Goal: Share content: Share content

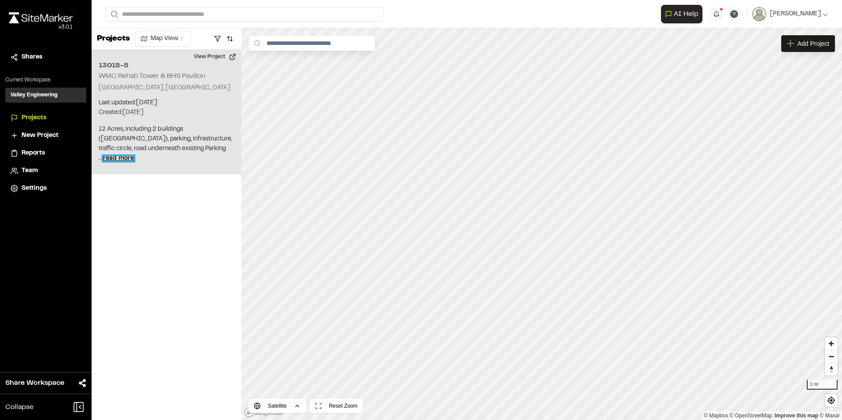
click at [134, 158] on span "read more" at bounding box center [118, 158] width 31 height 5
click at [565, 211] on div "13015-5 WMC Rehab Tower & BHS Pavilion" at bounding box center [542, 209] width 120 height 10
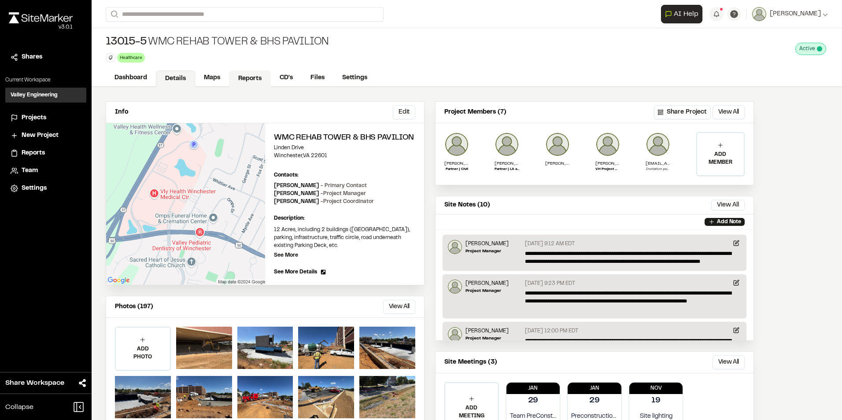
click at [240, 74] on link "Reports" at bounding box center [250, 78] width 42 height 17
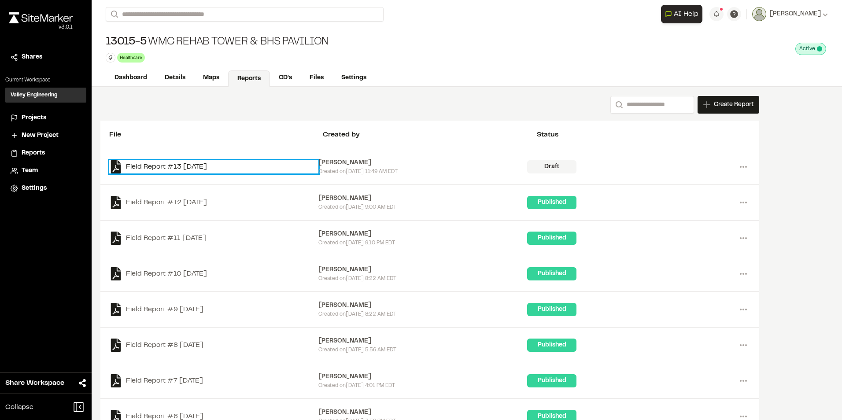
click at [184, 167] on link "Field Report #13 [DATE]" at bounding box center [213, 166] width 209 height 13
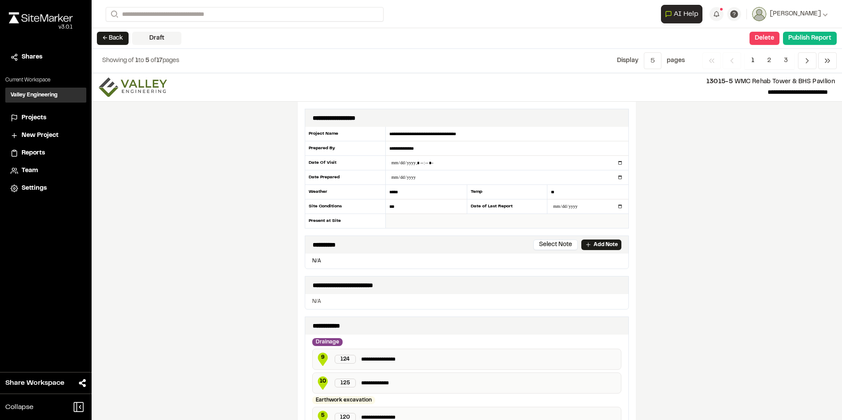
click at [393, 222] on input "text" at bounding box center [507, 221] width 243 height 14
type input "**********"
click at [642, 187] on div "**********" at bounding box center [467, 246] width 750 height 347
click at [673, 182] on div "**********" at bounding box center [467, 246] width 750 height 347
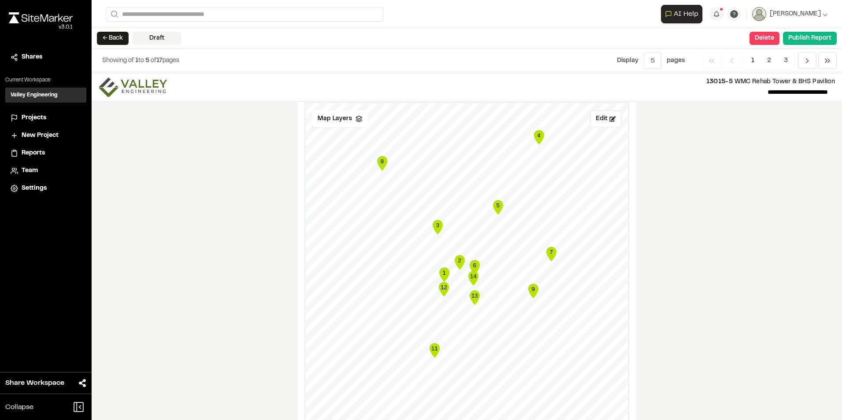
scroll to position [749, 0]
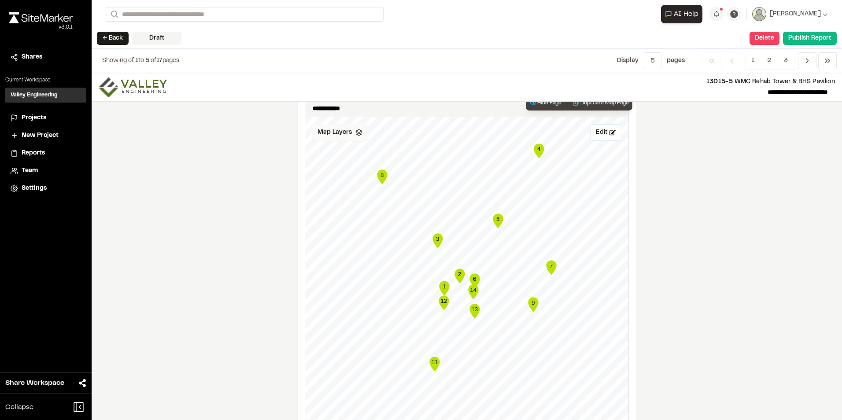
click at [356, 135] on polyline at bounding box center [359, 134] width 6 height 1
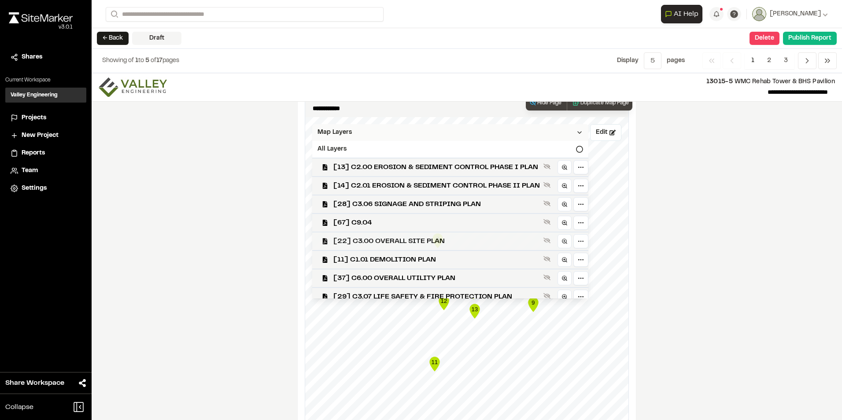
click at [410, 239] on span "[22] C3.00 OVERALL SITE PLAN" at bounding box center [436, 241] width 207 height 11
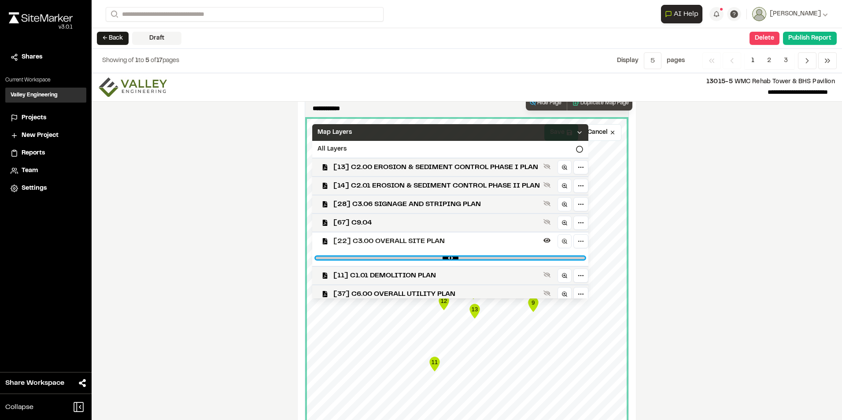
drag, startPoint x: 533, startPoint y: 257, endPoint x: 511, endPoint y: 258, distance: 22.0
type PLAN"] "****"
click at [511, 258] on PLAN"] "range" at bounding box center [450, 258] width 269 height 3
click at [583, 132] on icon at bounding box center [579, 132] width 7 height 7
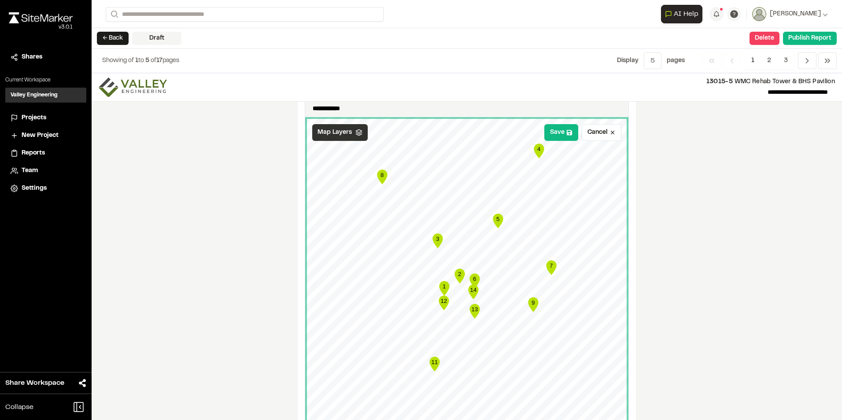
click at [678, 235] on div "**********" at bounding box center [467, 246] width 750 height 347
click at [554, 128] on button "Save" at bounding box center [561, 132] width 34 height 17
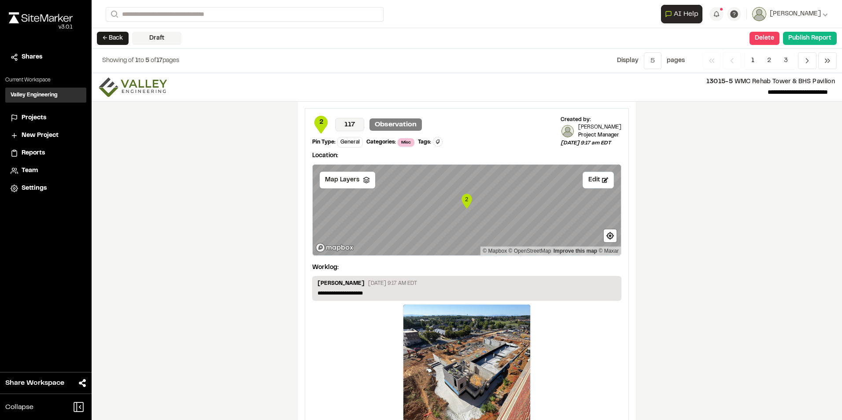
scroll to position [1587, 0]
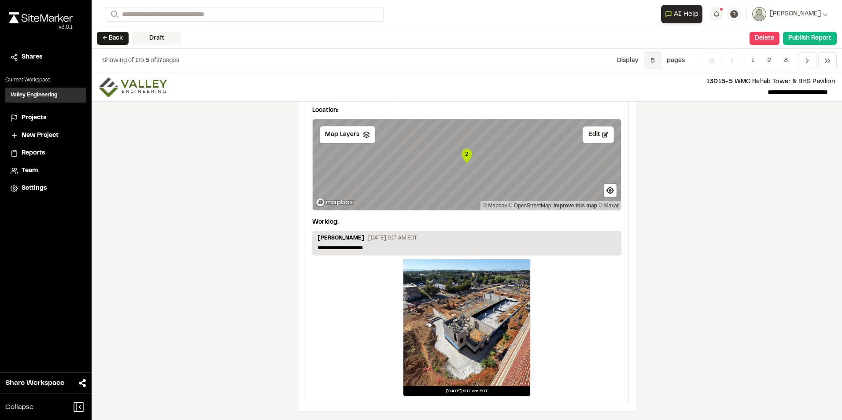
click at [654, 60] on span "5" at bounding box center [653, 60] width 18 height 17
click at [636, 123] on span "All" at bounding box center [646, 120] width 77 height 13
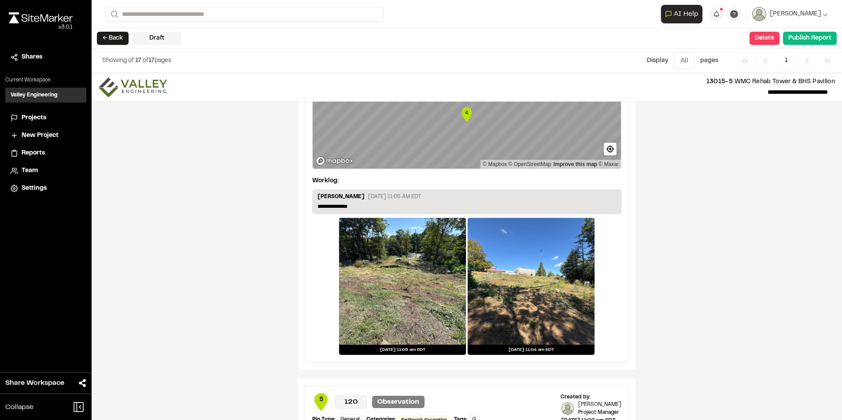
scroll to position [2378, 0]
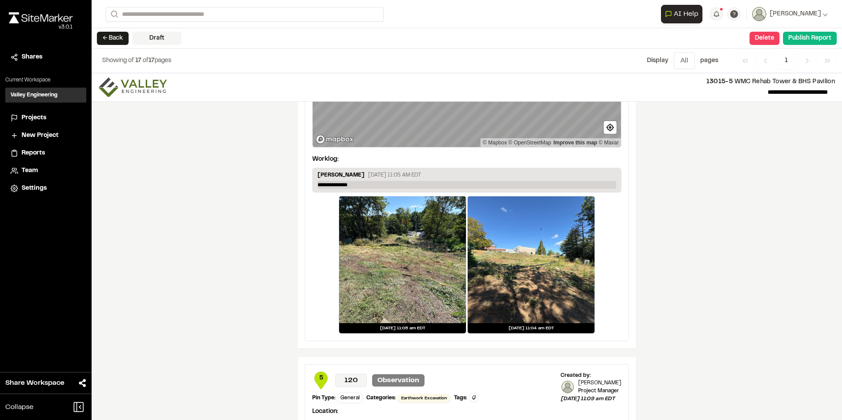
click at [383, 186] on p "**********" at bounding box center [467, 185] width 299 height 8
click at [394, 248] on div at bounding box center [402, 259] width 127 height 127
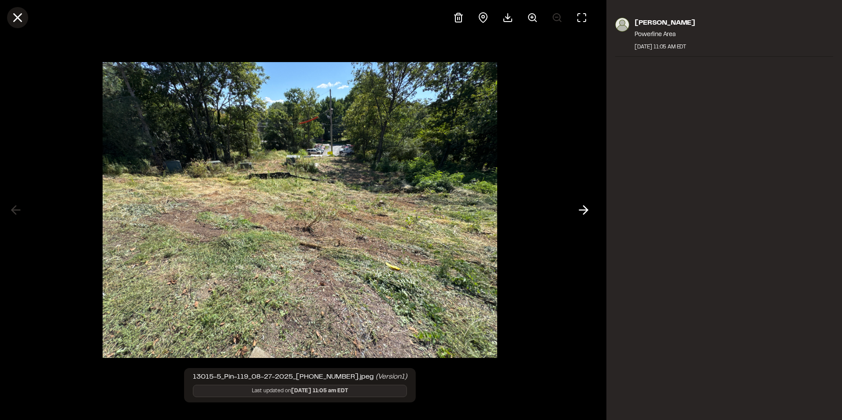
click at [21, 19] on icon at bounding box center [17, 17] width 15 height 15
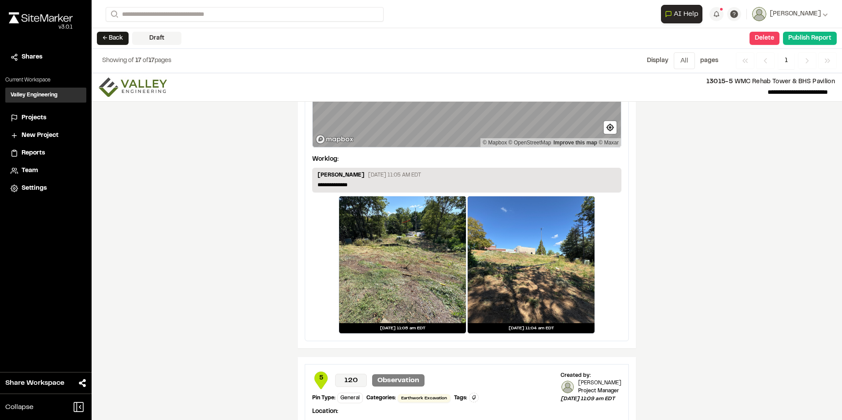
click at [522, 261] on div at bounding box center [531, 259] width 127 height 127
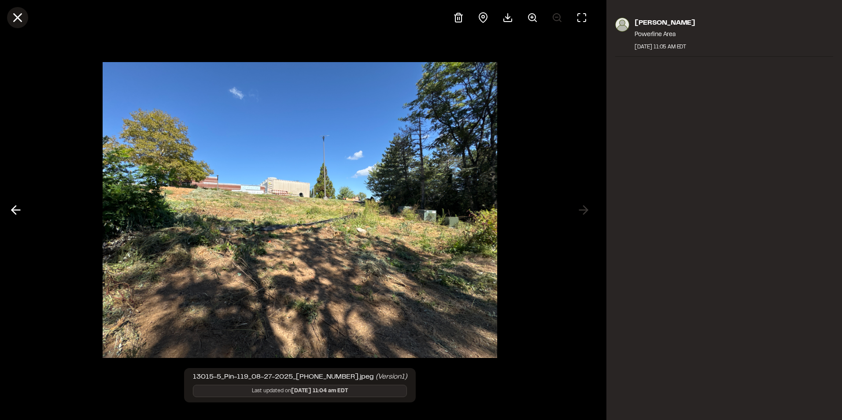
click at [15, 13] on icon at bounding box center [17, 17] width 15 height 15
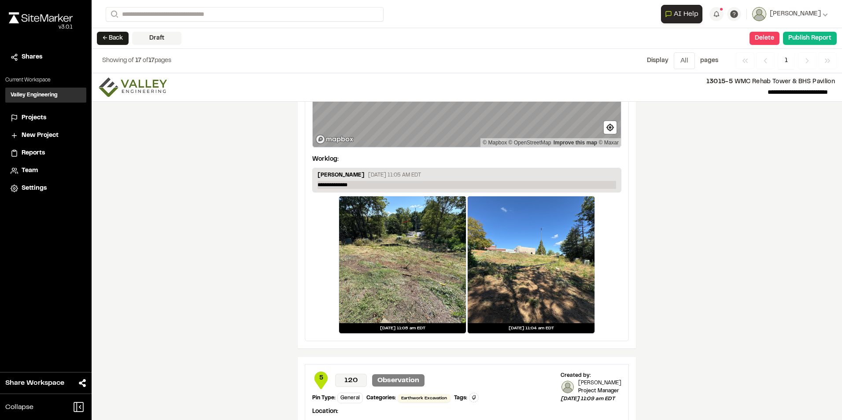
click at [380, 184] on p "**********" at bounding box center [467, 185] width 299 height 8
click at [637, 230] on div "**********" at bounding box center [467, 246] width 750 height 347
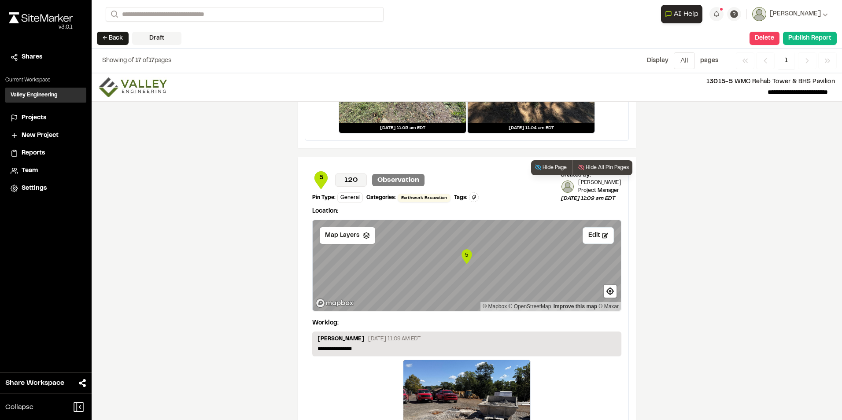
scroll to position [2598, 0]
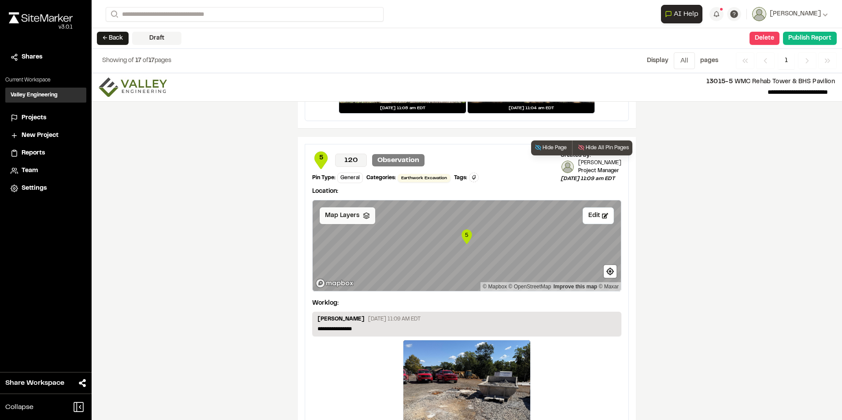
click at [363, 217] on icon at bounding box center [366, 215] width 7 height 7
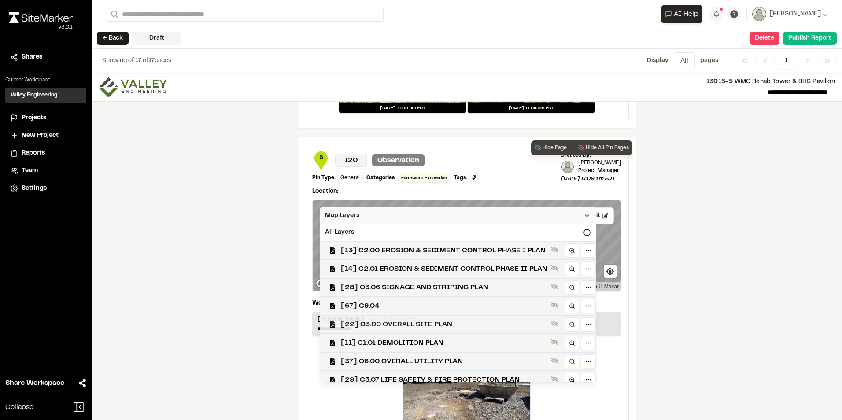
click at [404, 324] on span "[22] C3.00 OVERALL SITE PLAN" at bounding box center [444, 324] width 207 height 11
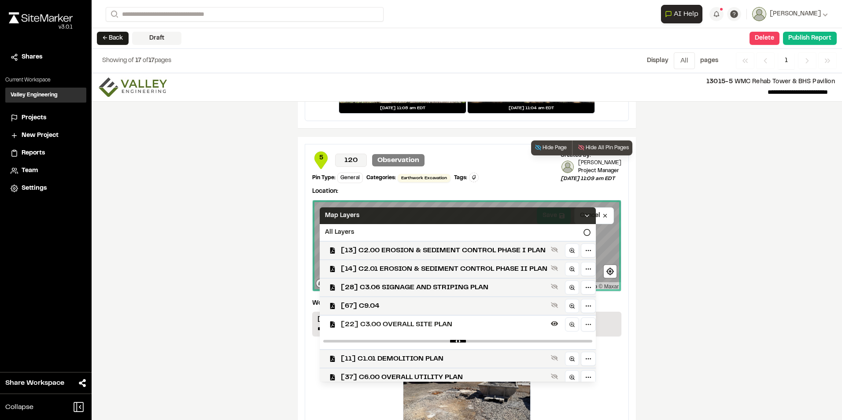
click at [589, 217] on polyline at bounding box center [587, 216] width 4 height 2
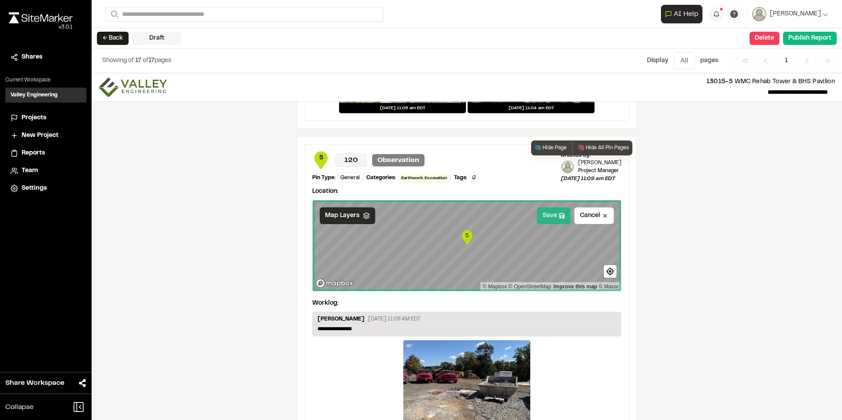
click at [550, 214] on button "Save" at bounding box center [554, 215] width 34 height 17
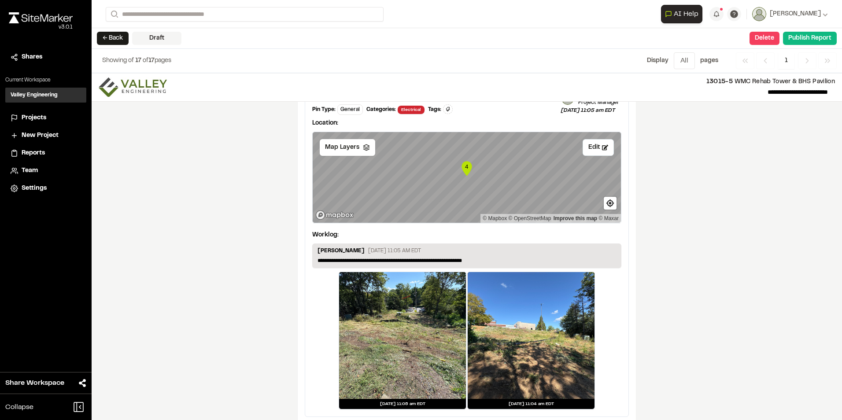
scroll to position [2246, 0]
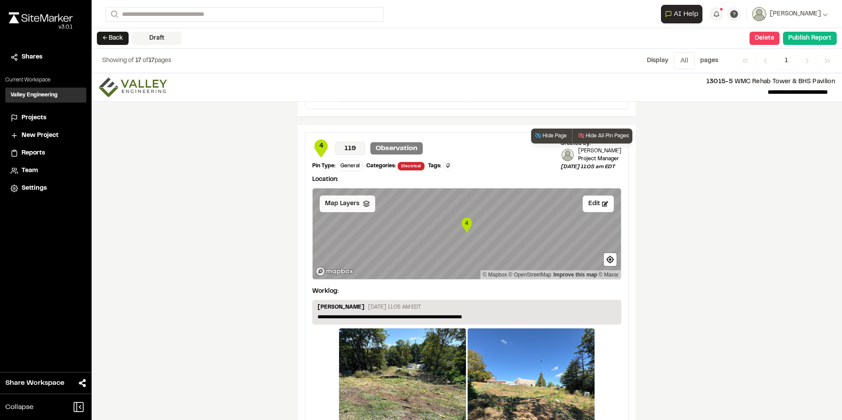
click at [363, 207] on icon at bounding box center [366, 203] width 7 height 7
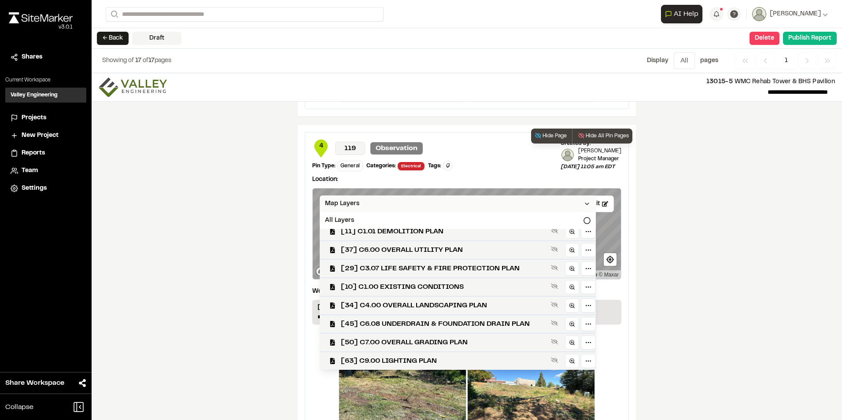
scroll to position [0, 0]
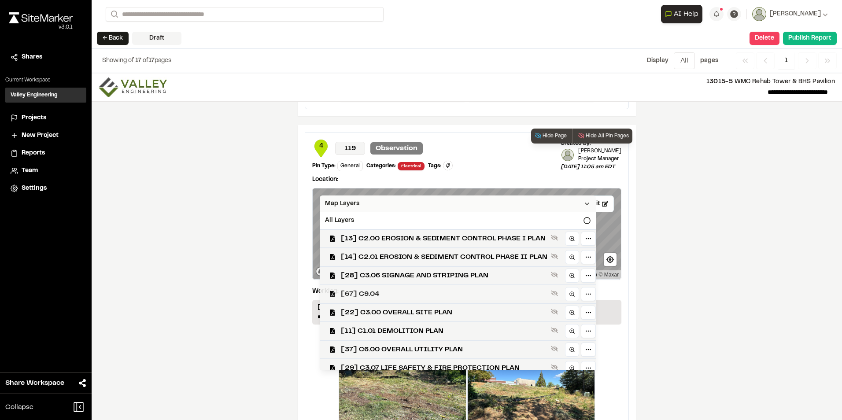
click at [413, 293] on span "[67] C9.04" at bounding box center [444, 294] width 207 height 11
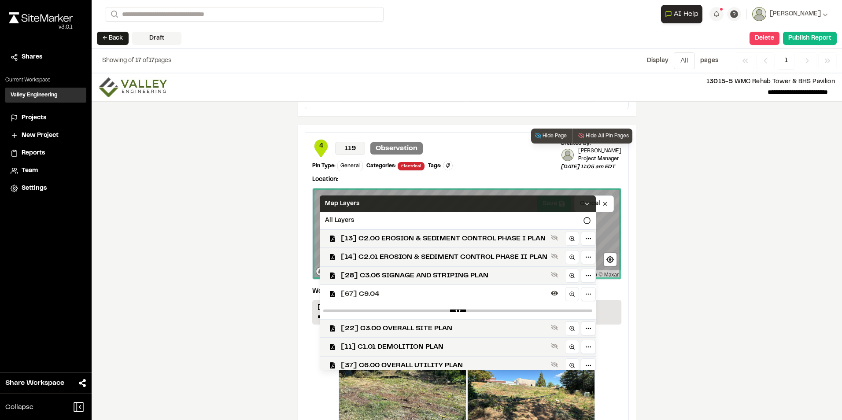
click at [588, 203] on polyline at bounding box center [587, 204] width 4 height 2
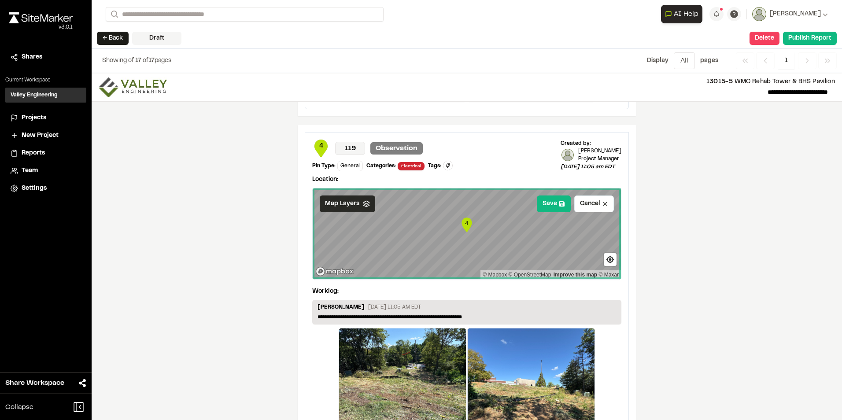
click at [645, 285] on div "**********" at bounding box center [467, 246] width 750 height 347
click at [555, 207] on button "Save" at bounding box center [554, 204] width 34 height 17
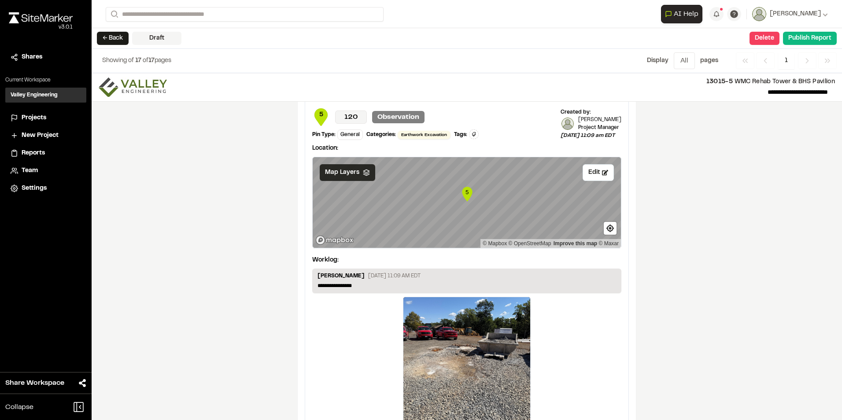
scroll to position [2642, 0]
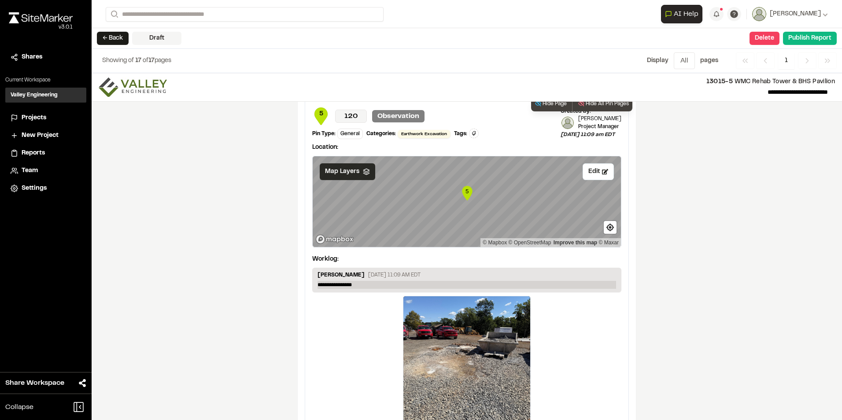
click at [401, 285] on p "**********" at bounding box center [467, 285] width 299 height 8
click at [612, 332] on div "[DATE] 11:09 am EDT" at bounding box center [466, 365] width 309 height 138
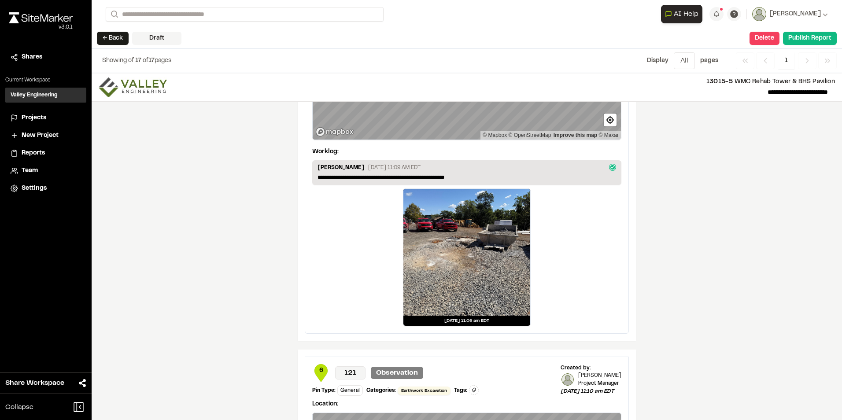
scroll to position [2730, 0]
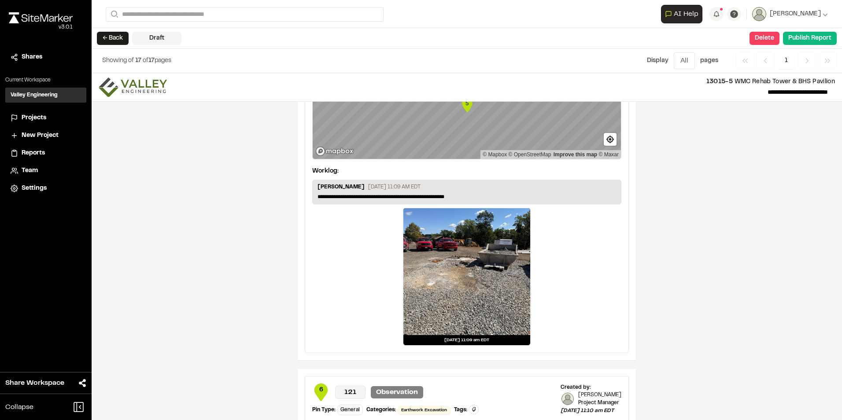
click at [470, 262] on div at bounding box center [466, 271] width 127 height 127
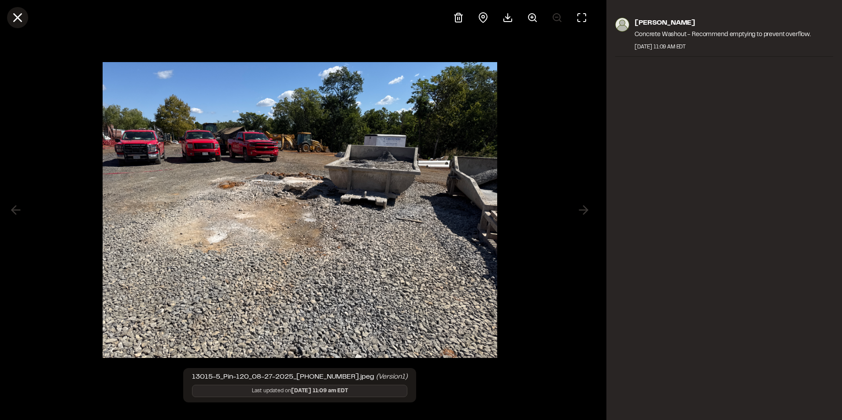
click at [17, 14] on icon at bounding box center [17, 17] width 15 height 15
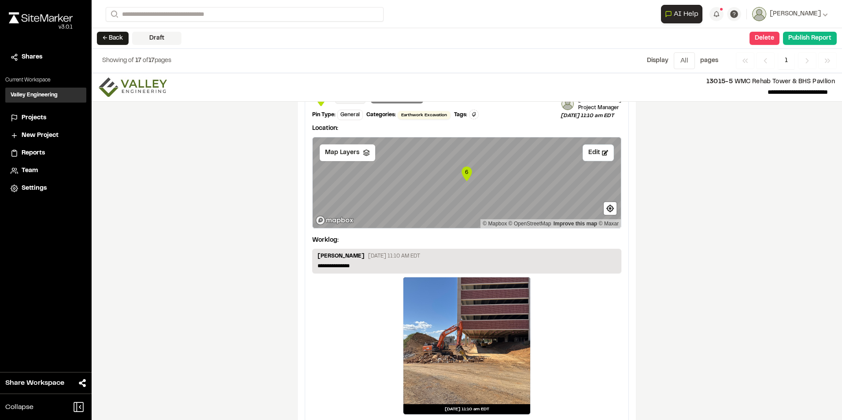
scroll to position [3039, 0]
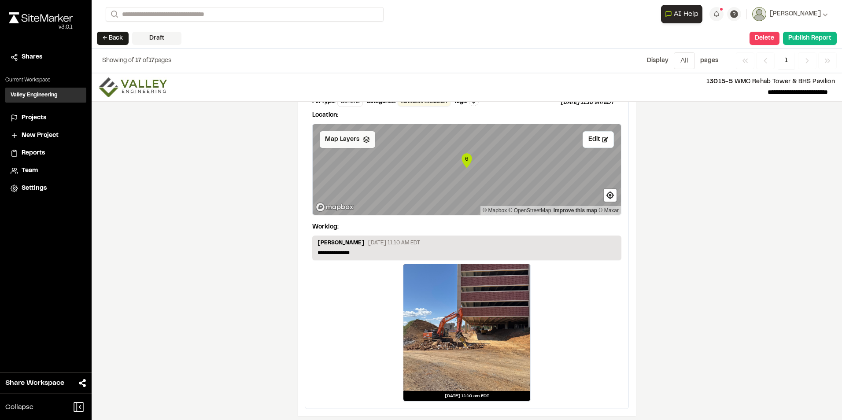
click at [357, 140] on div "Map Layers" at bounding box center [347, 139] width 55 height 17
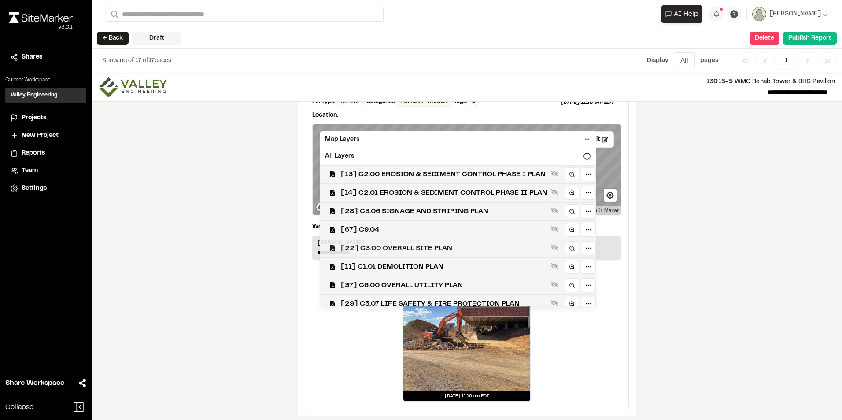
click at [406, 246] on span "[22] C3.00 OVERALL SITE PLAN" at bounding box center [444, 248] width 207 height 11
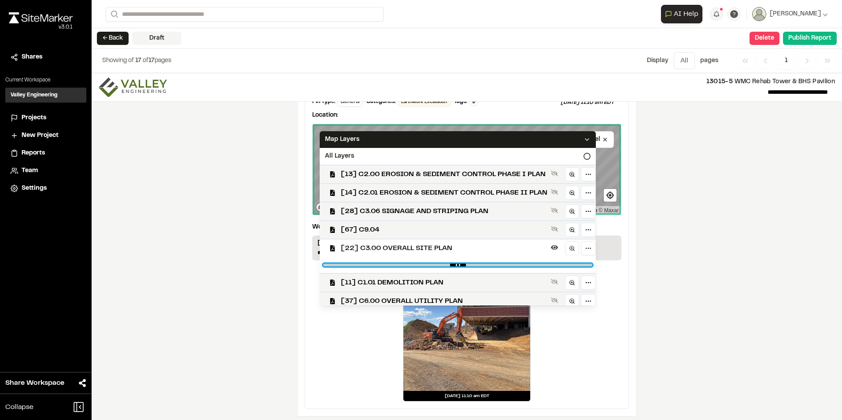
drag, startPoint x: 583, startPoint y: 264, endPoint x: 483, endPoint y: 262, distance: 99.5
type PLAN"] "****"
click at [483, 264] on PLAN"] "range" at bounding box center [457, 265] width 269 height 3
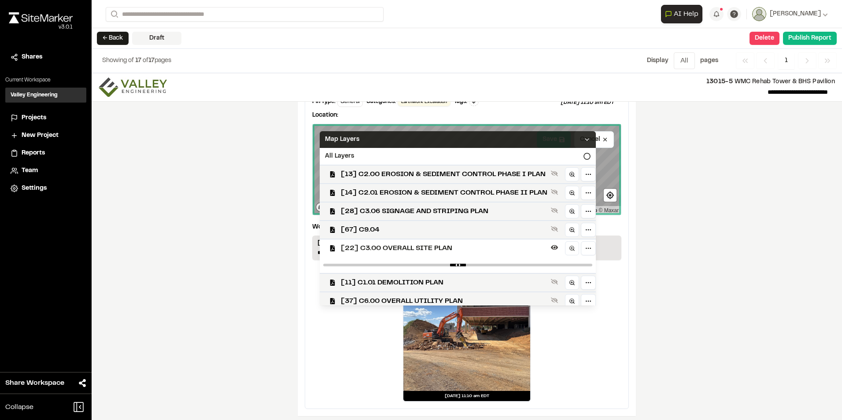
click at [589, 141] on icon at bounding box center [587, 139] width 7 height 7
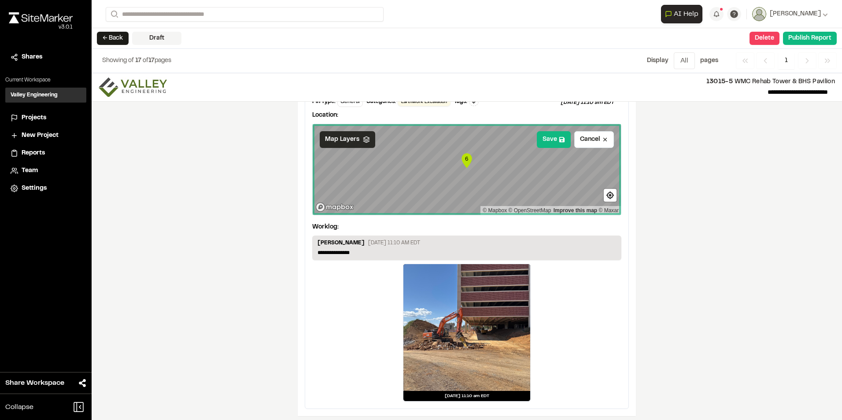
click at [611, 300] on div "[DATE] 11:10 am EDT" at bounding box center [466, 333] width 309 height 138
click at [606, 285] on div "[DATE] 11:10 am EDT" at bounding box center [466, 333] width 309 height 138
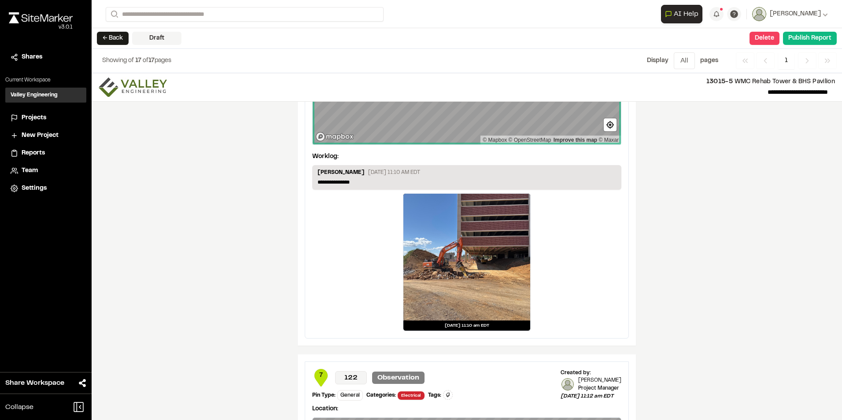
scroll to position [3127, 0]
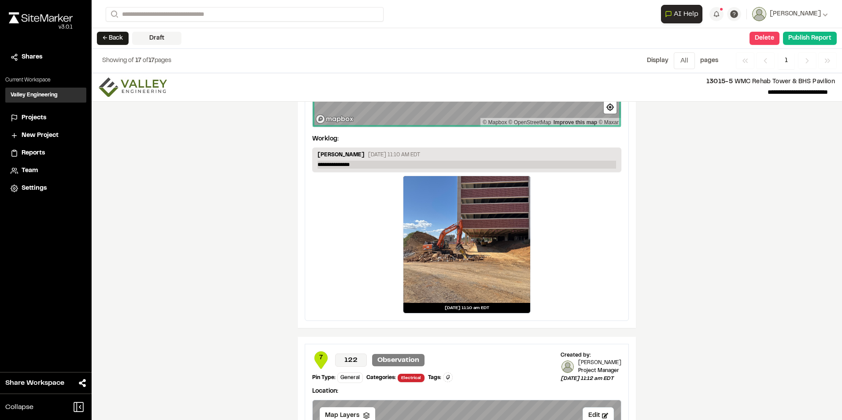
click at [374, 163] on p "**********" at bounding box center [467, 165] width 299 height 8
click at [617, 252] on div "[DATE] 11:10 am EDT" at bounding box center [466, 245] width 309 height 138
click at [377, 163] on p "**********" at bounding box center [467, 165] width 299 height 8
click at [611, 211] on div "[DATE] 11:10 am EDT" at bounding box center [466, 245] width 309 height 138
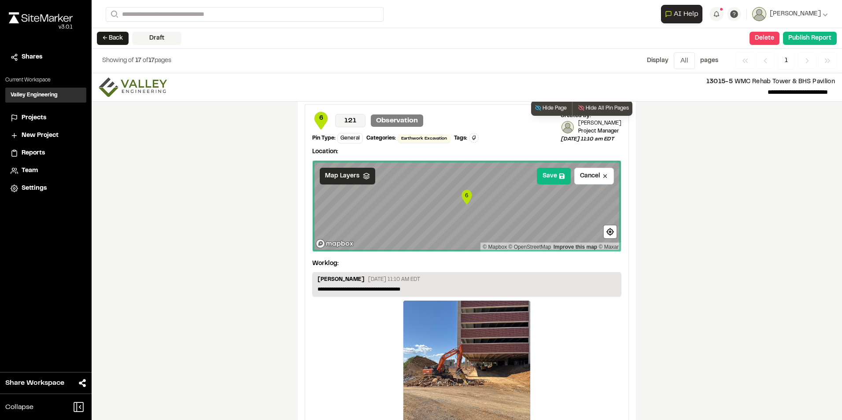
scroll to position [2995, 0]
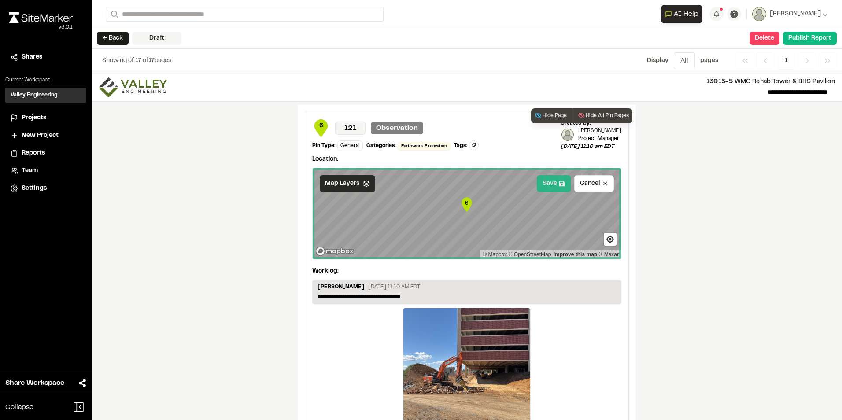
click at [549, 187] on button "Save" at bounding box center [554, 183] width 34 height 17
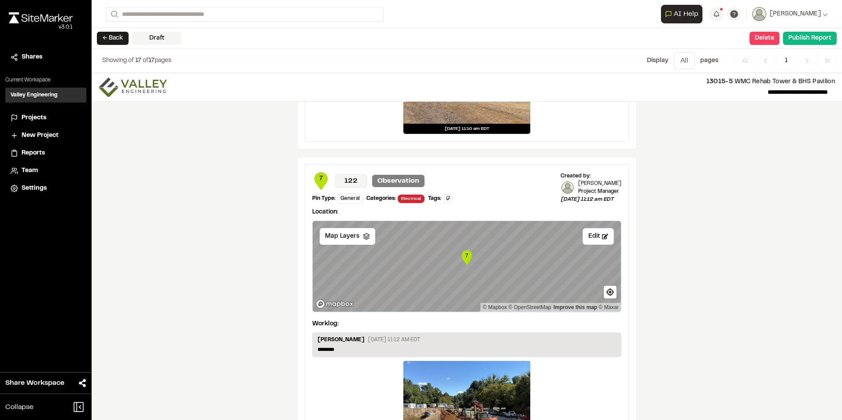
scroll to position [3303, 0]
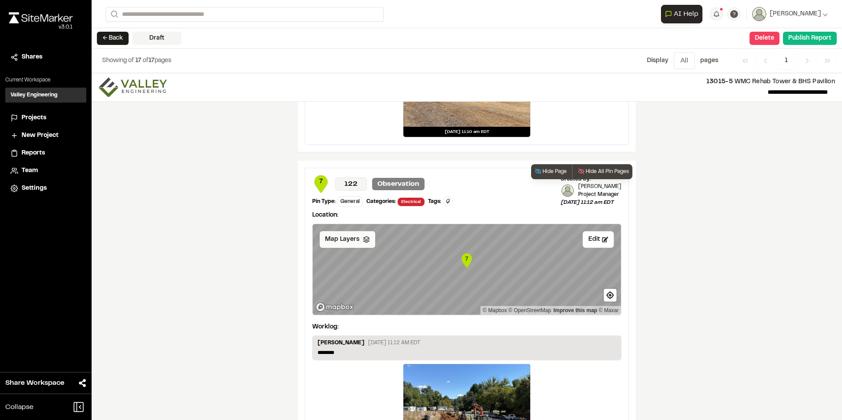
click at [345, 236] on span "Map Layers" at bounding box center [342, 240] width 34 height 10
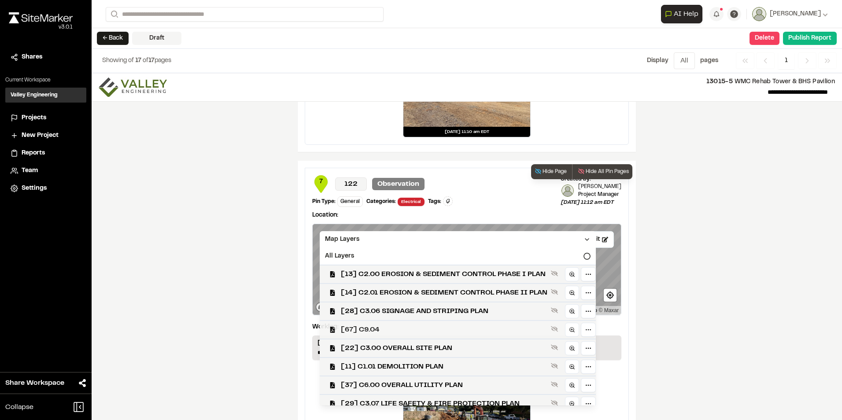
click at [376, 324] on C9 "[67] C9.04" at bounding box center [454, 329] width 283 height 18
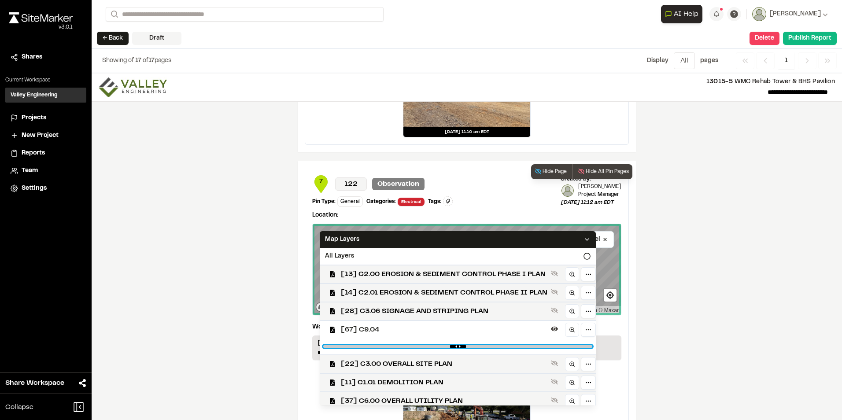
drag, startPoint x: 580, startPoint y: 346, endPoint x: 517, endPoint y: 346, distance: 63.0
type C9 "****"
click at [517, 346] on C9 "range" at bounding box center [457, 346] width 269 height 3
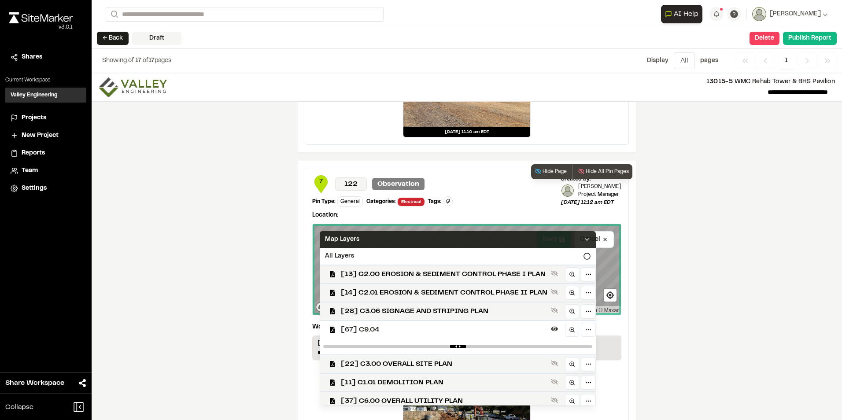
click at [591, 237] on icon at bounding box center [587, 239] width 7 height 7
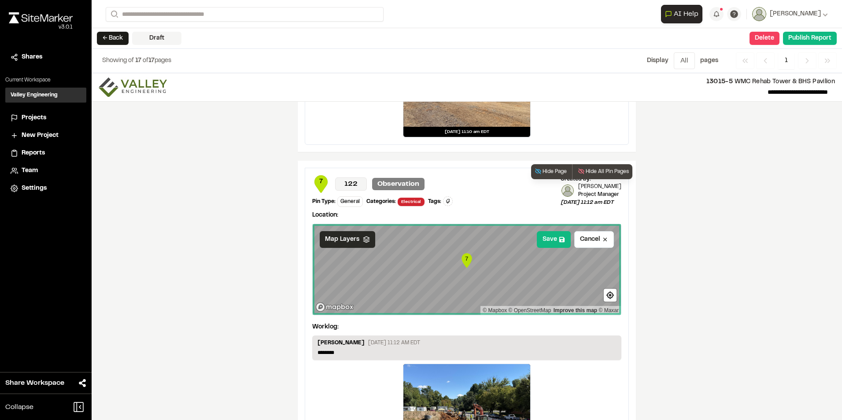
click at [363, 240] on polyline at bounding box center [366, 240] width 6 height 1
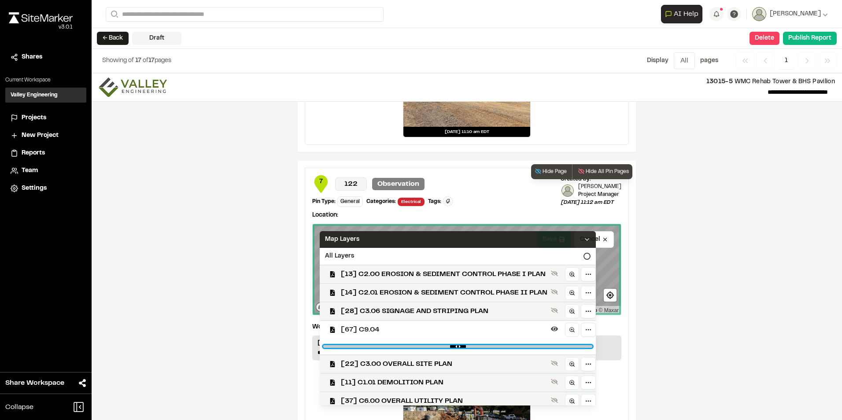
drag, startPoint x: 519, startPoint y: 346, endPoint x: 600, endPoint y: 347, distance: 80.6
type C9 "*"
click at [592, 347] on C9 "range" at bounding box center [457, 346] width 269 height 3
click at [589, 238] on icon at bounding box center [587, 239] width 7 height 7
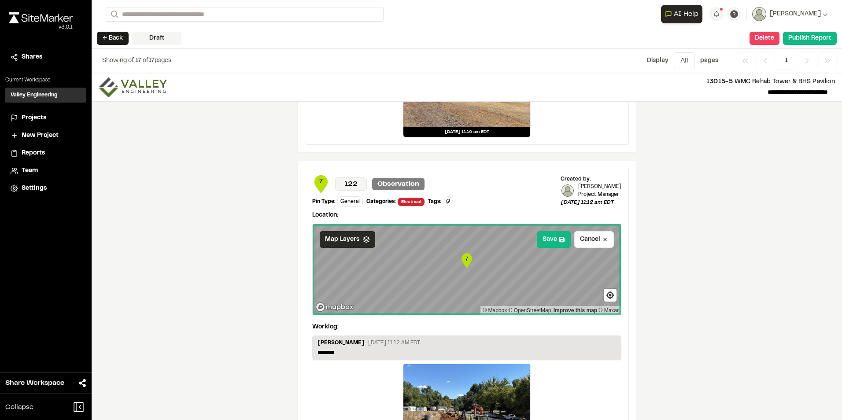
click at [634, 241] on div "**********" at bounding box center [467, 246] width 750 height 347
click at [364, 240] on polyline at bounding box center [366, 240] width 6 height 1
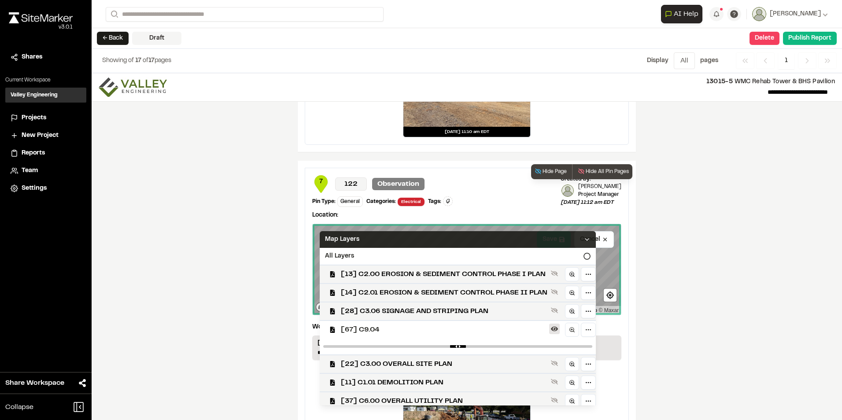
click at [551, 329] on icon at bounding box center [554, 329] width 7 height 5
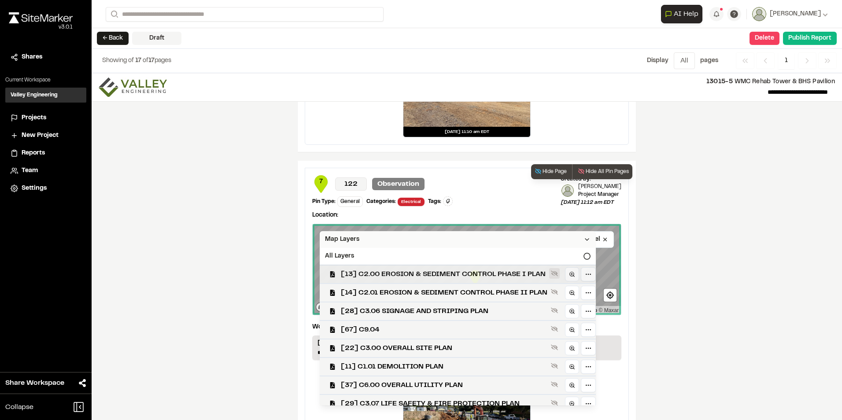
click at [551, 273] on icon at bounding box center [554, 274] width 7 height 6
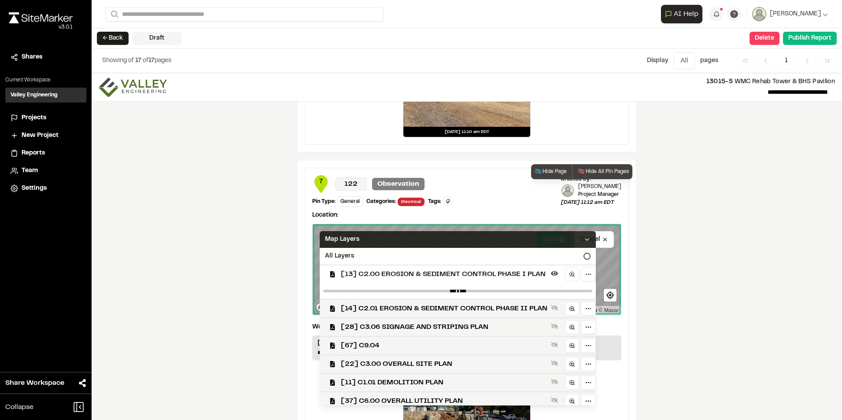
click at [591, 240] on icon at bounding box center [587, 239] width 7 height 7
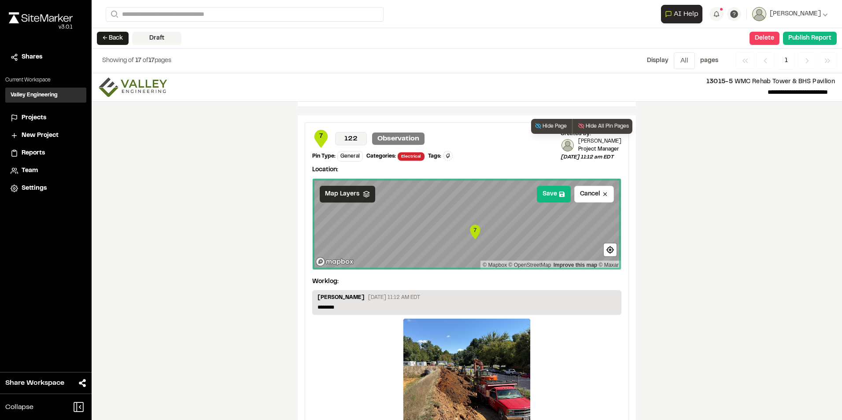
scroll to position [3347, 0]
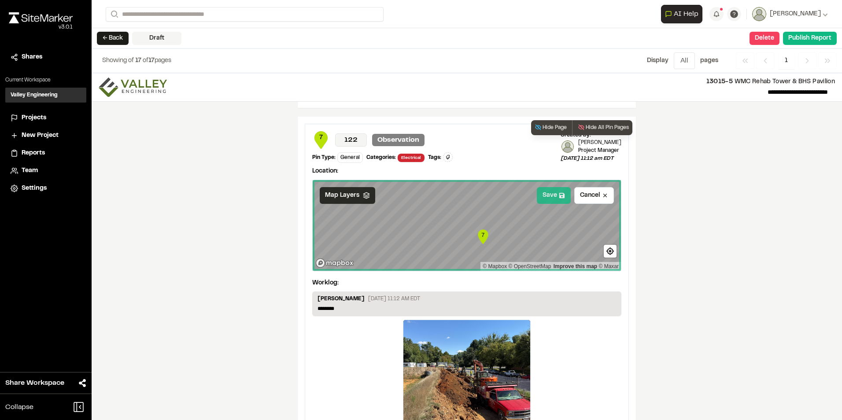
click at [547, 196] on button "Save" at bounding box center [554, 195] width 34 height 17
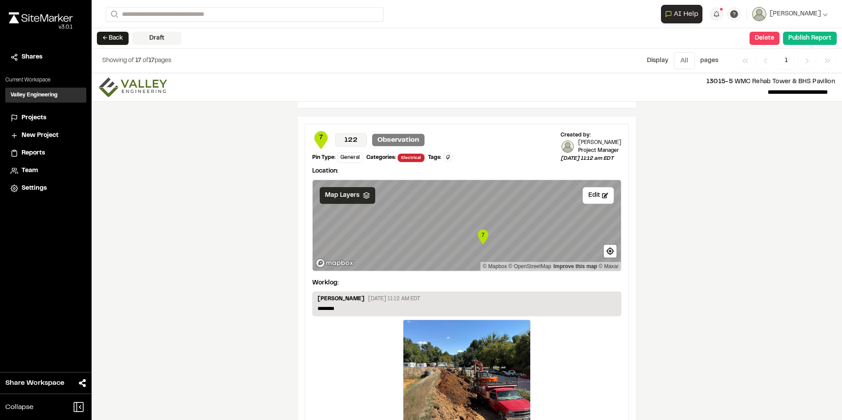
click at [658, 244] on div "**********" at bounding box center [467, 246] width 750 height 347
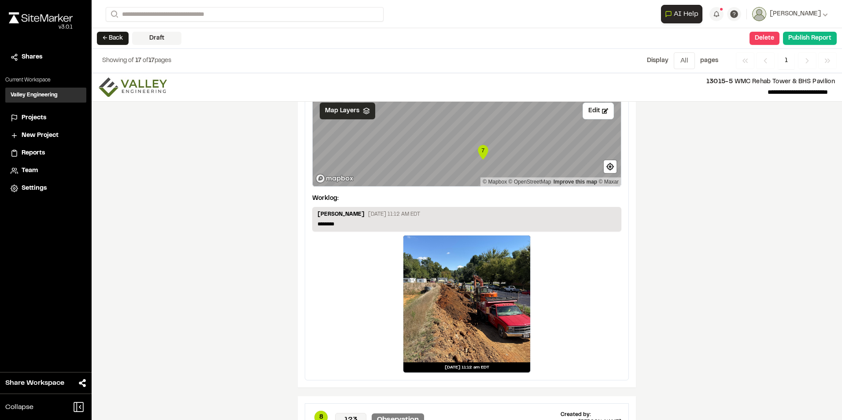
scroll to position [3435, 0]
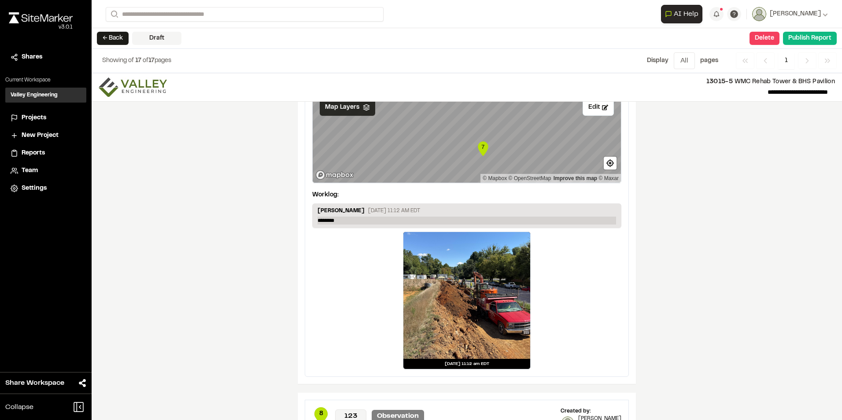
click at [344, 219] on p "********" at bounding box center [467, 221] width 299 height 8
click at [628, 264] on div "**********" at bounding box center [467, 206] width 338 height 355
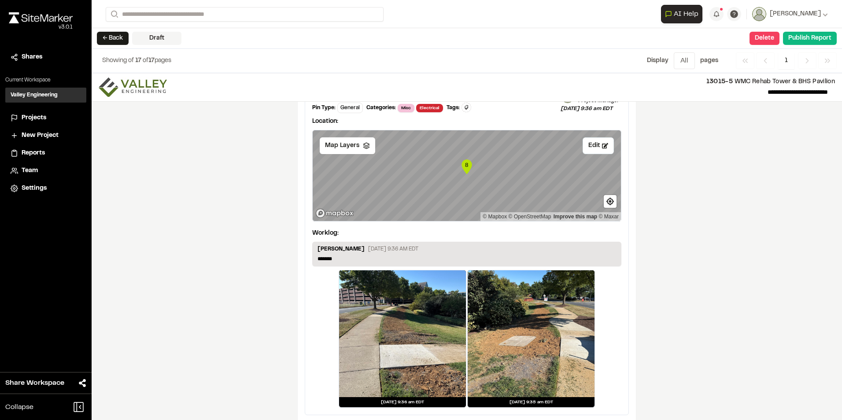
scroll to position [3743, 0]
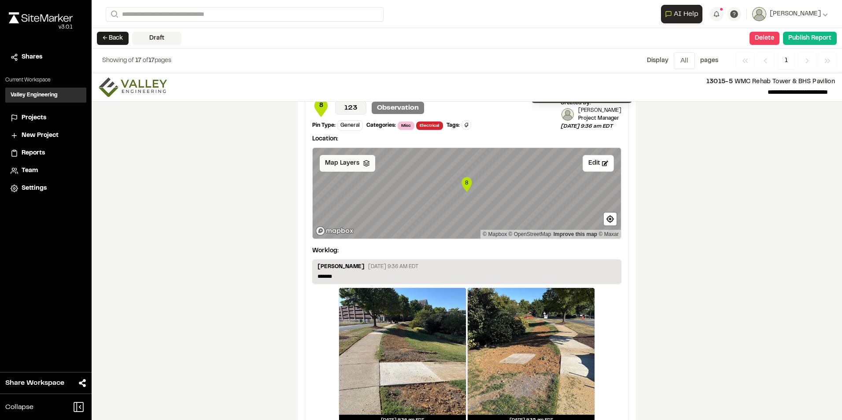
click at [363, 164] on polyline at bounding box center [366, 163] width 6 height 1
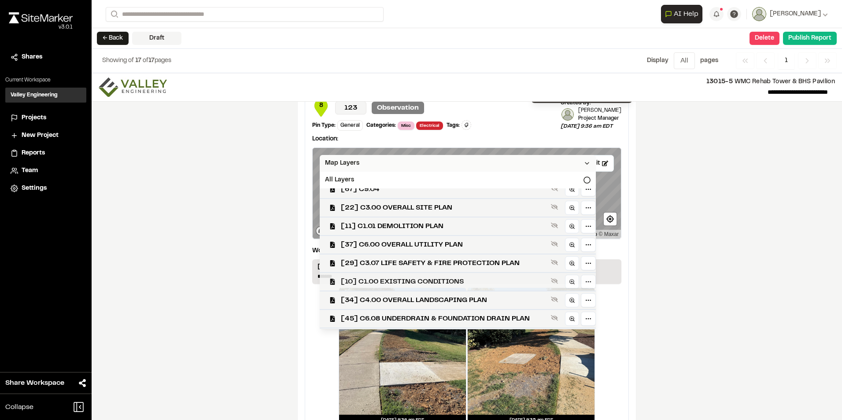
scroll to position [11, 0]
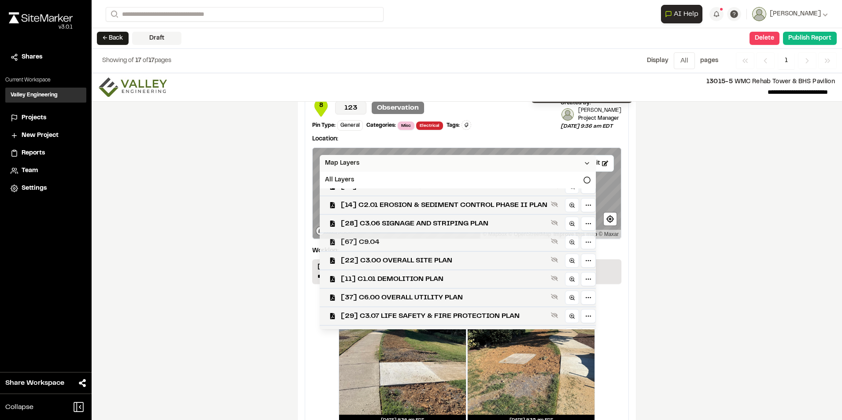
click at [401, 245] on span "[67] C9.04" at bounding box center [444, 242] width 207 height 11
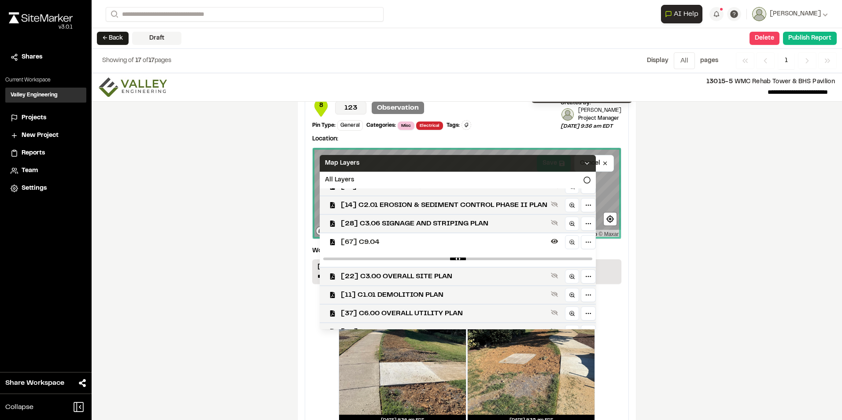
click at [591, 160] on icon at bounding box center [587, 163] width 7 height 7
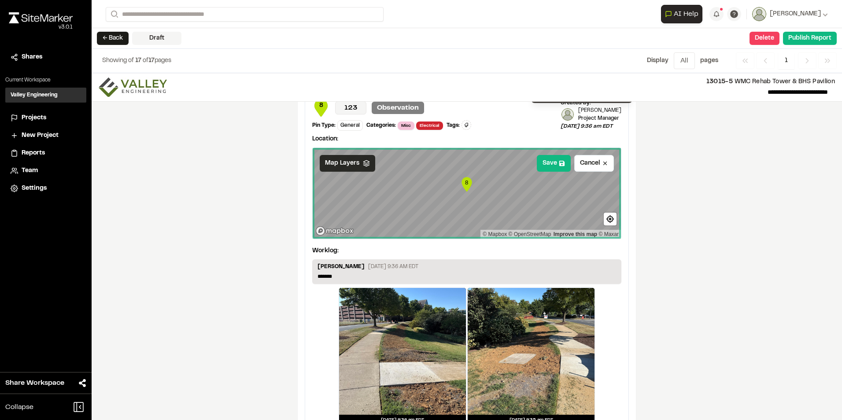
scroll to position [0, 0]
click at [363, 166] on icon at bounding box center [366, 163] width 7 height 7
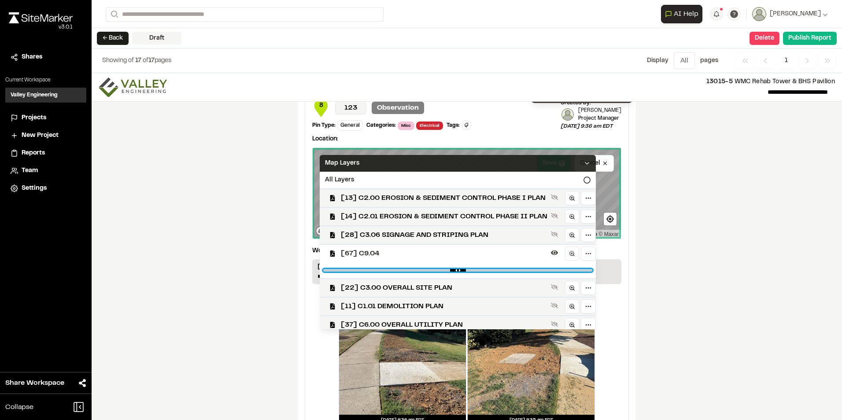
drag, startPoint x: 576, startPoint y: 270, endPoint x: 475, endPoint y: 270, distance: 100.4
type C9 "****"
click at [475, 270] on C9 "range" at bounding box center [457, 270] width 269 height 3
click at [590, 163] on icon at bounding box center [587, 163] width 7 height 7
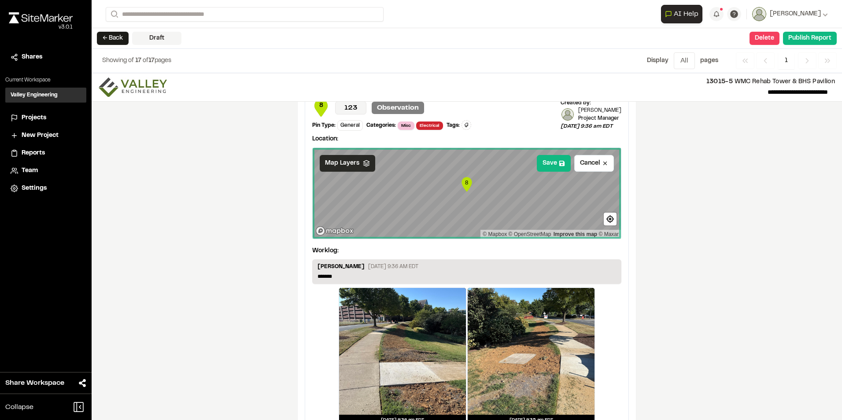
click at [680, 208] on div "**********" at bounding box center [467, 246] width 750 height 347
click at [623, 314] on div "8 123 Observation Pin Type: General Categories: Misc Electrical Tags: Type Ente…" at bounding box center [466, 262] width 323 height 340
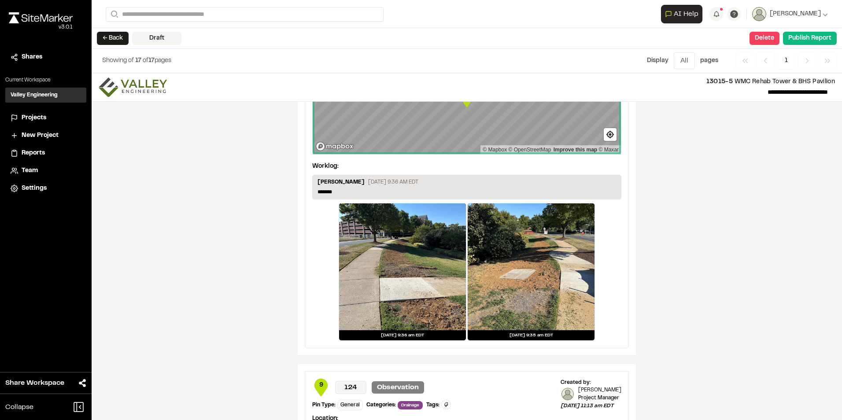
scroll to position [3831, 0]
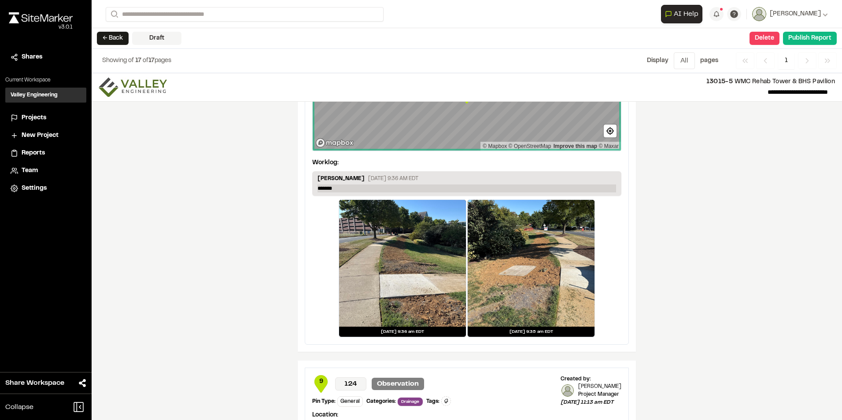
click at [346, 187] on p "*******" at bounding box center [467, 189] width 299 height 8
drag, startPoint x: 646, startPoint y: 201, endPoint x: 642, endPoint y: 202, distance: 4.5
click at [646, 201] on div "**********" at bounding box center [467, 246] width 750 height 347
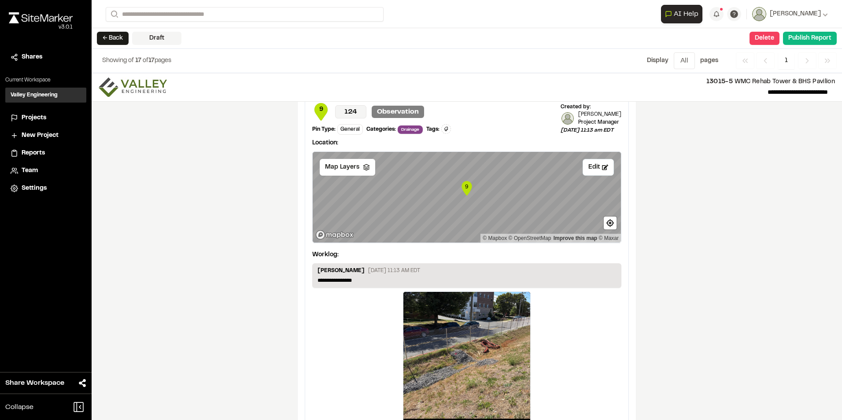
scroll to position [4140, 0]
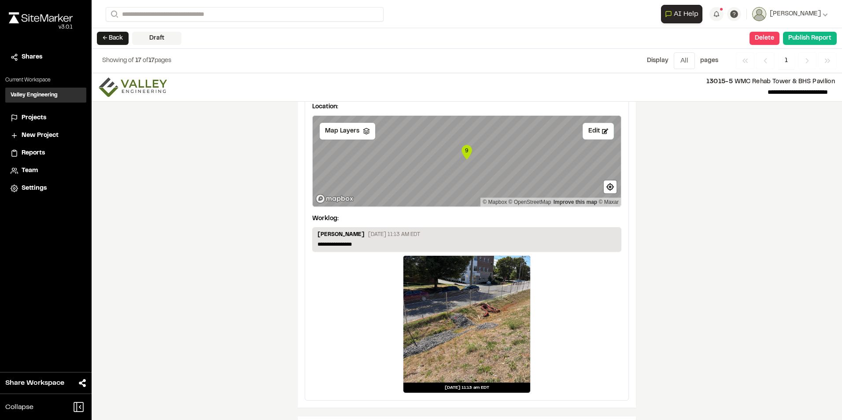
click at [483, 294] on div at bounding box center [466, 319] width 127 height 127
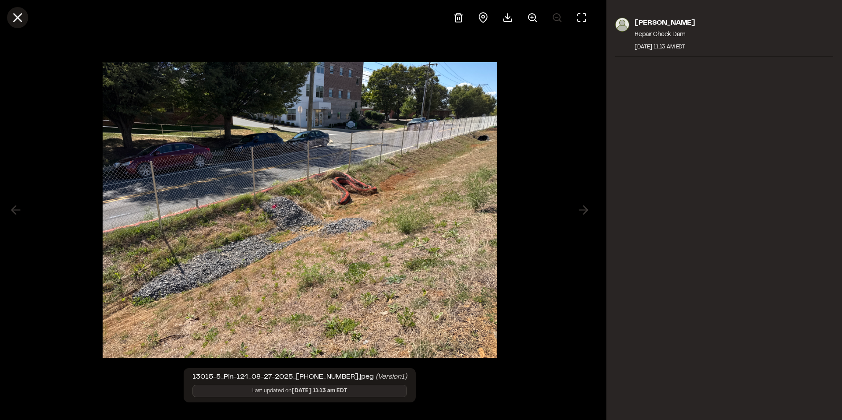
click at [17, 18] on line at bounding box center [17, 17] width 7 height 7
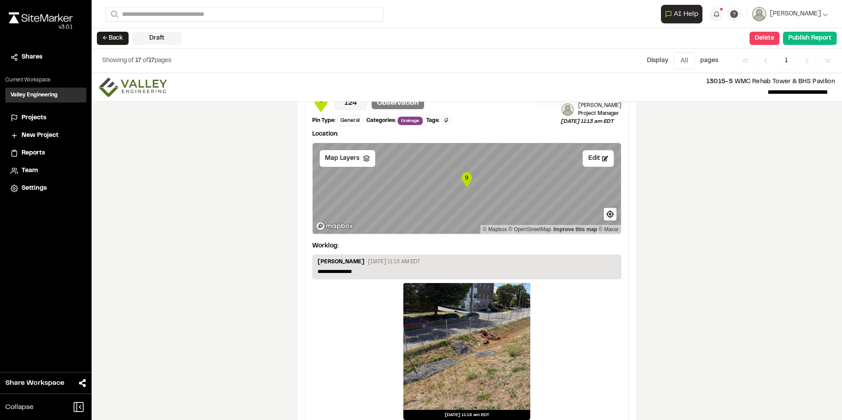
scroll to position [4096, 0]
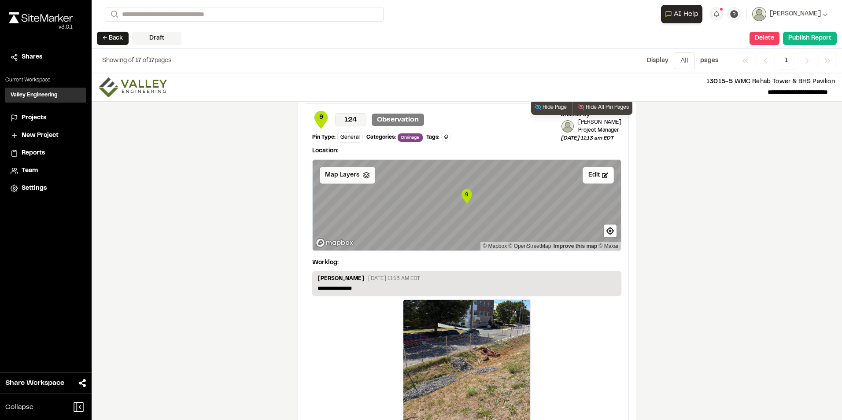
click at [363, 174] on icon at bounding box center [366, 175] width 7 height 7
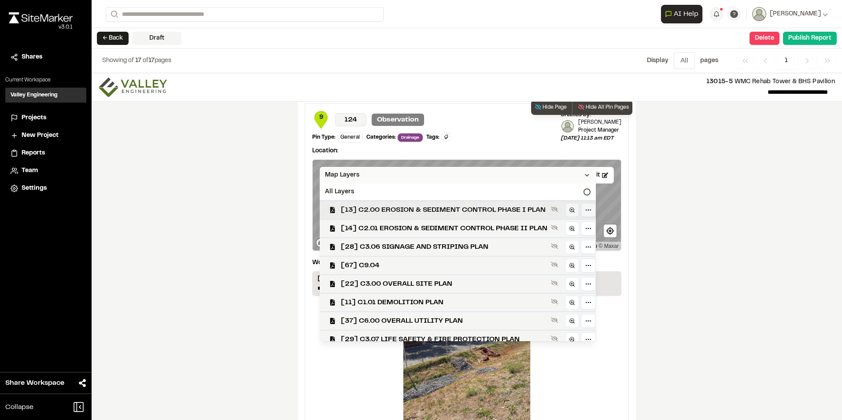
click at [509, 210] on span "[13] C2.00 EROSION & SEDIMENT CONTROL PHASE I PLAN" at bounding box center [444, 210] width 207 height 11
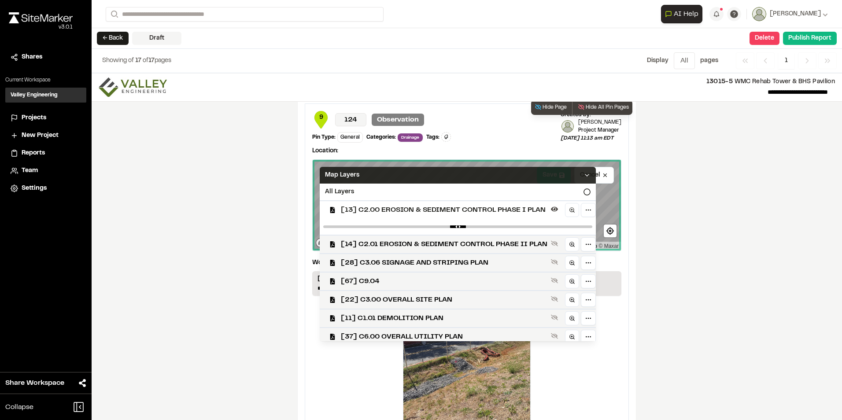
click at [590, 172] on icon at bounding box center [587, 175] width 7 height 7
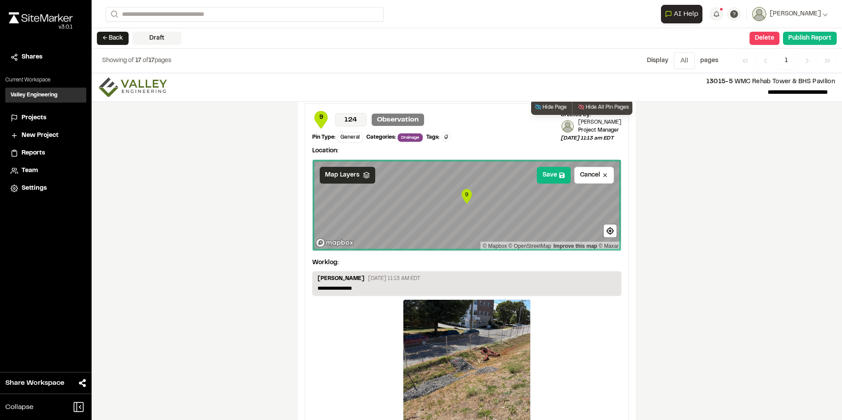
click at [363, 175] on icon at bounding box center [366, 175] width 7 height 7
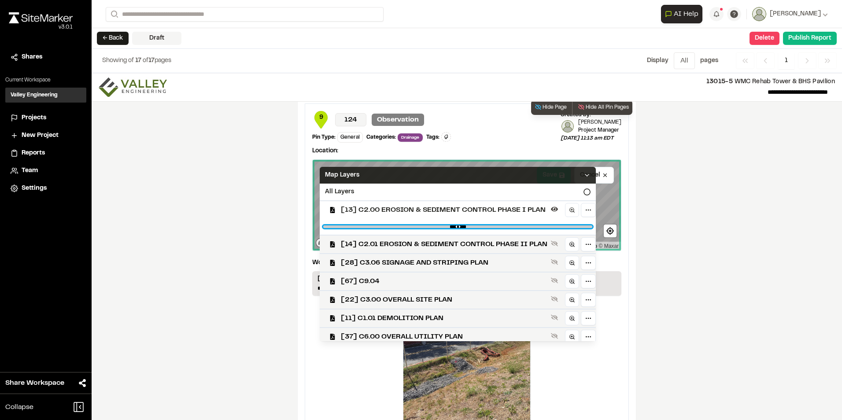
type PLAN"] "****"
click at [508, 226] on PLAN"] "range" at bounding box center [457, 226] width 269 height 3
click at [590, 174] on icon at bounding box center [587, 175] width 7 height 7
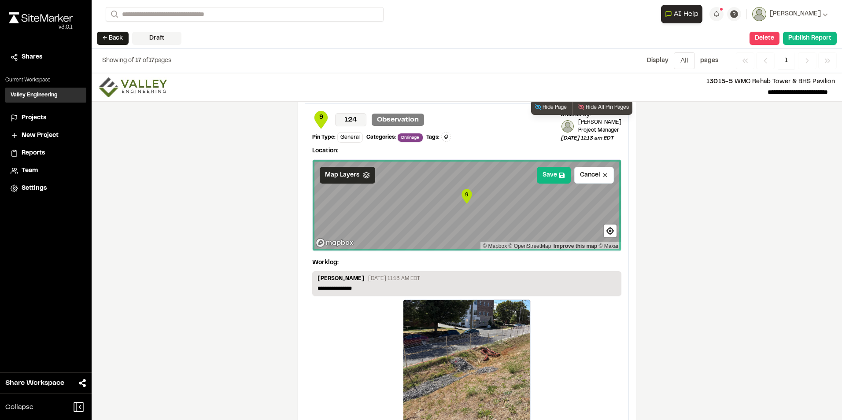
click at [504, 341] on div at bounding box center [466, 363] width 127 height 127
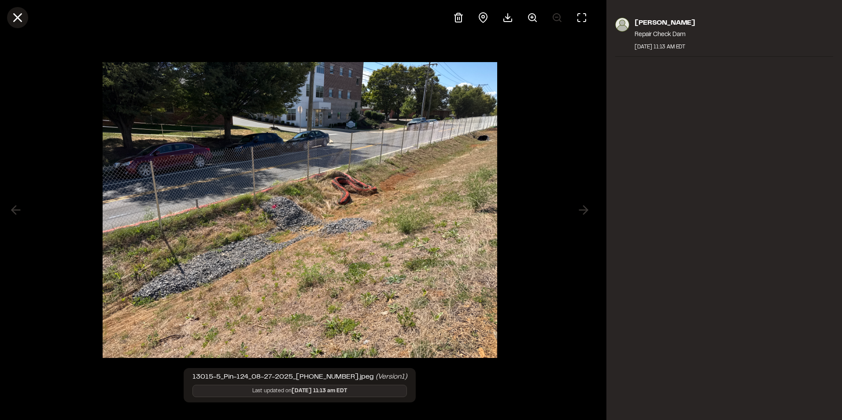
click at [17, 17] on line at bounding box center [17, 17] width 7 height 7
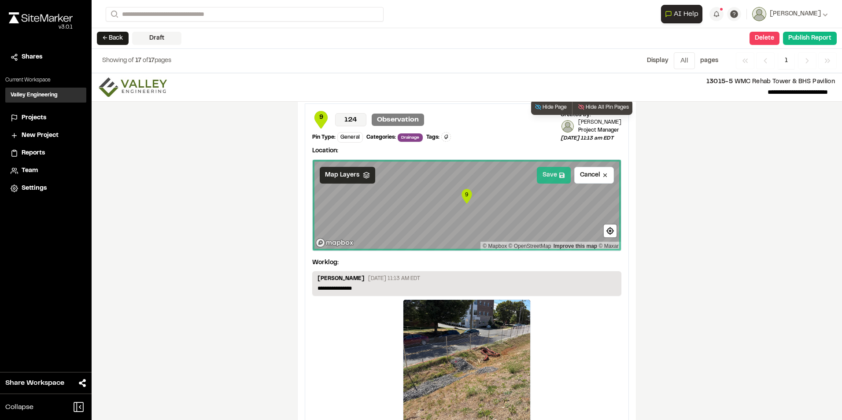
click at [552, 172] on button "Save" at bounding box center [554, 175] width 34 height 17
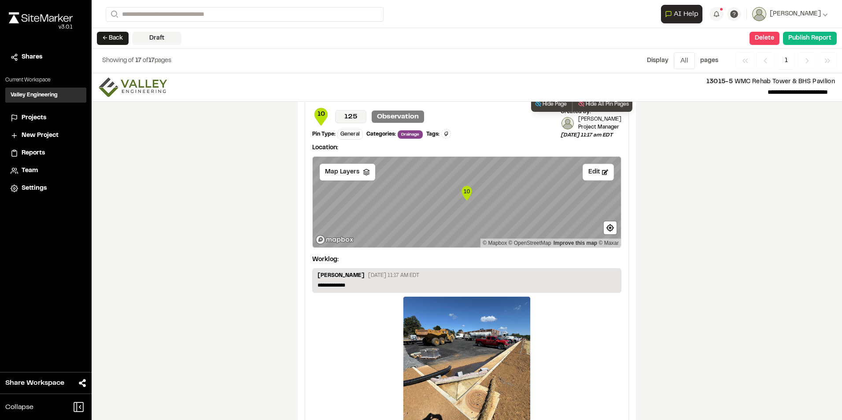
scroll to position [4492, 0]
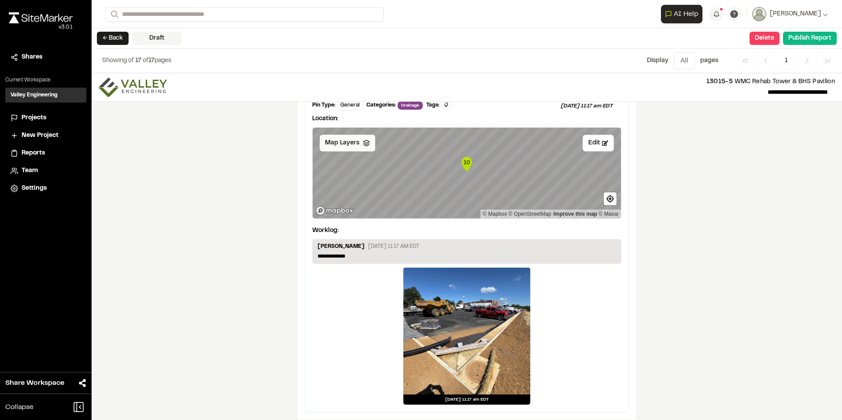
click at [355, 147] on div "Map Layers" at bounding box center [347, 143] width 55 height 17
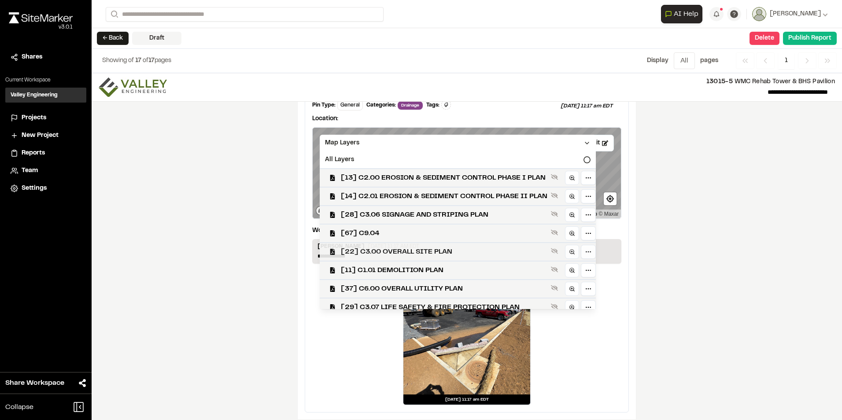
click at [411, 249] on span "[22] C3.00 OVERALL SITE PLAN" at bounding box center [444, 252] width 207 height 11
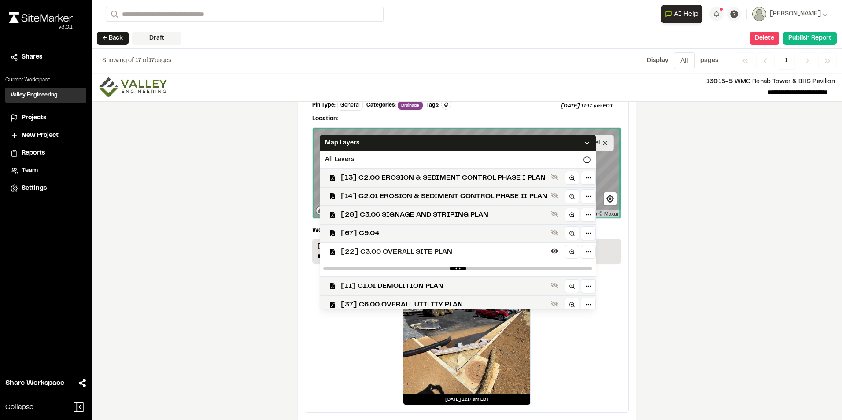
click at [589, 143] on polyline at bounding box center [587, 143] width 4 height 2
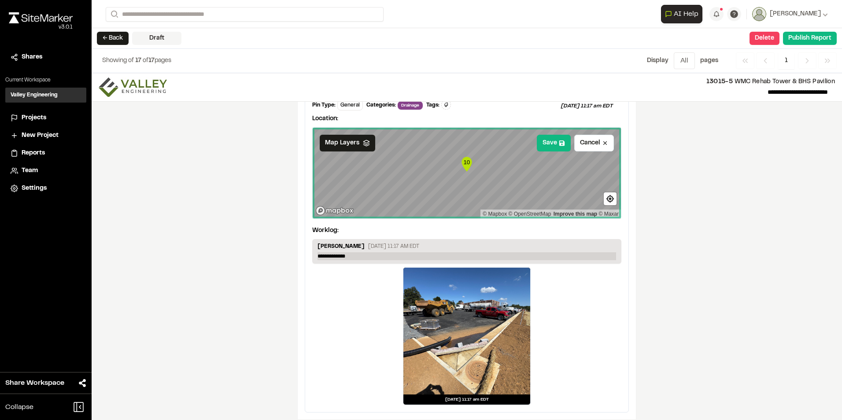
click at [325, 254] on p "**********" at bounding box center [467, 256] width 299 height 8
click at [636, 259] on div "**********" at bounding box center [467, 246] width 750 height 347
click at [624, 236] on div "**********" at bounding box center [466, 242] width 323 height 340
click at [548, 142] on button "Save" at bounding box center [554, 143] width 34 height 17
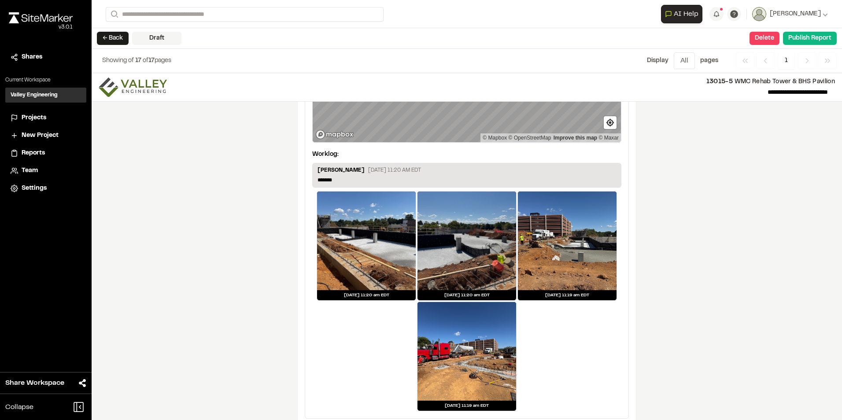
scroll to position [4844, 0]
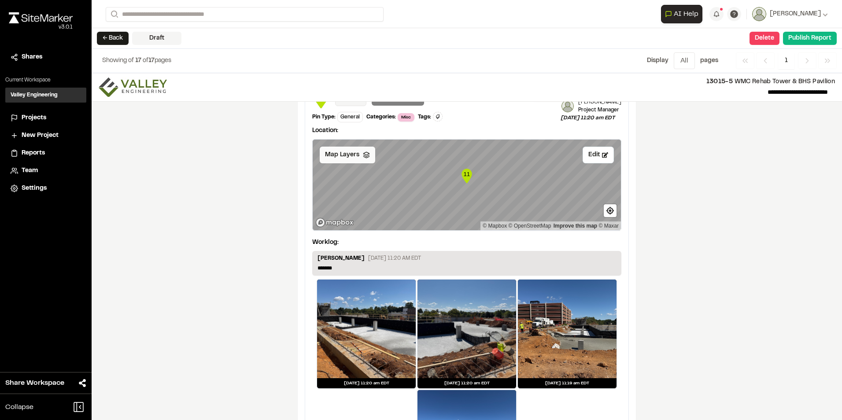
click at [363, 155] on icon at bounding box center [366, 154] width 7 height 7
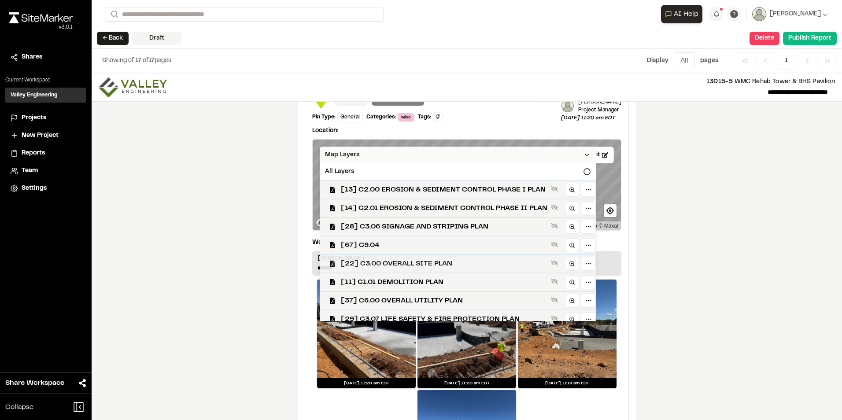
click at [411, 264] on span "[22] C3.00 OVERALL SITE PLAN" at bounding box center [444, 264] width 207 height 11
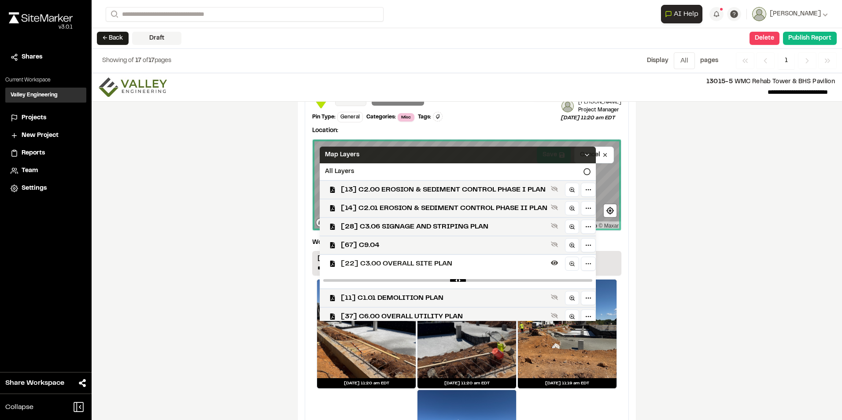
click at [591, 152] on icon at bounding box center [587, 154] width 7 height 7
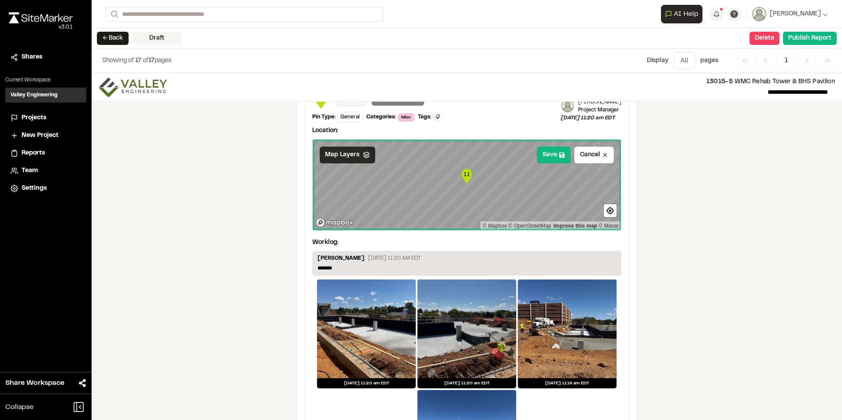
click at [650, 217] on div "**********" at bounding box center [467, 246] width 750 height 347
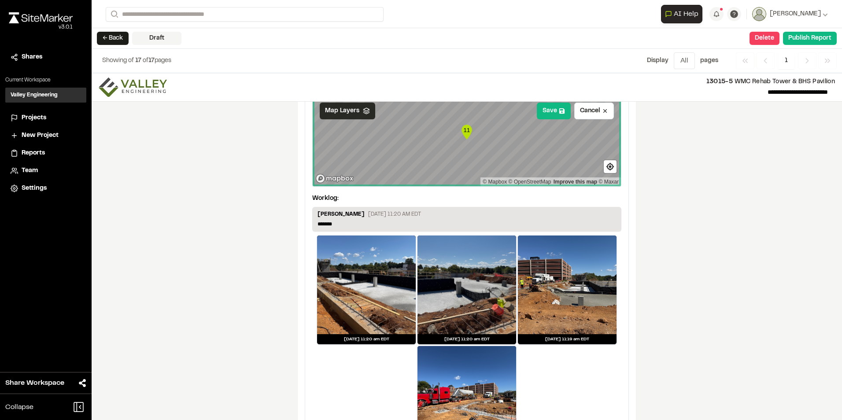
scroll to position [4932, 0]
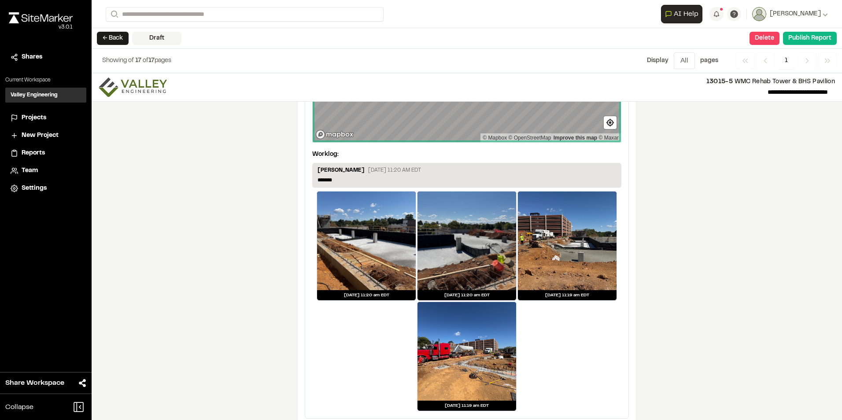
click at [350, 175] on p "[PERSON_NAME]" at bounding box center [341, 171] width 47 height 10
click at [361, 179] on p "**********" at bounding box center [467, 180] width 299 height 8
click at [627, 198] on div "**********" at bounding box center [467, 207] width 338 height 438
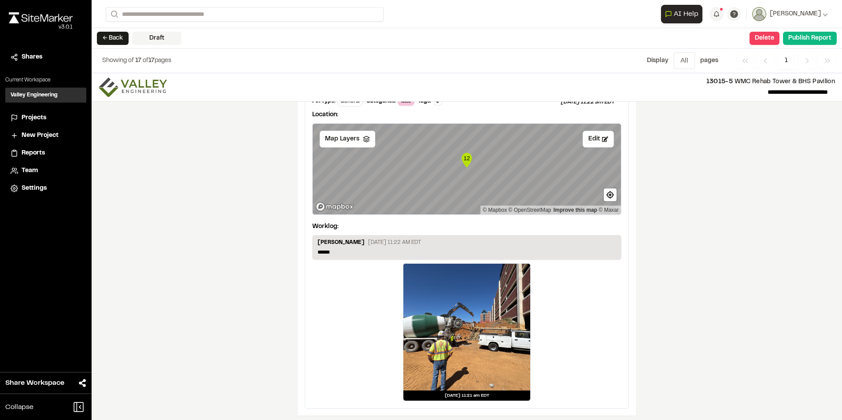
scroll to position [5329, 0]
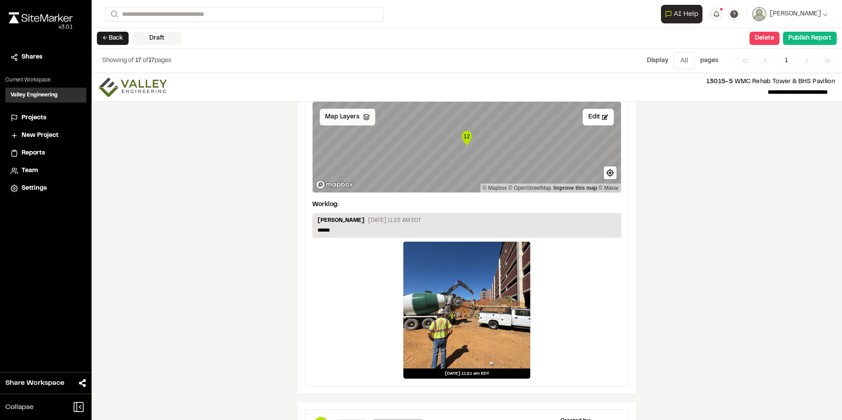
click at [363, 115] on icon at bounding box center [366, 117] width 7 height 7
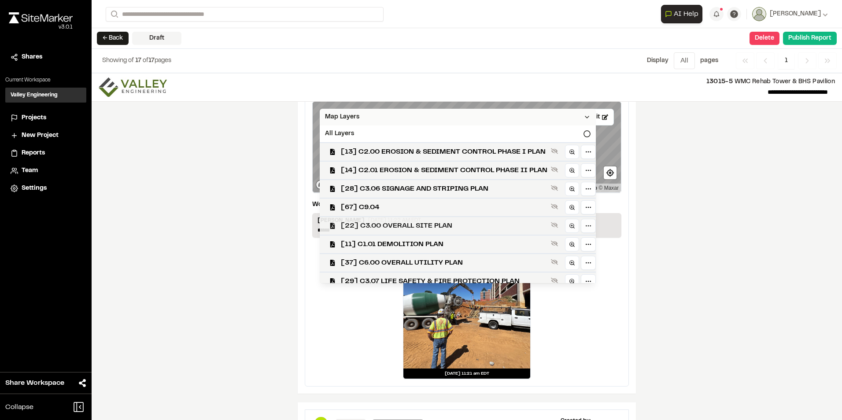
click at [394, 224] on span "[22] C3.00 OVERALL SITE PLAN" at bounding box center [444, 226] width 207 height 11
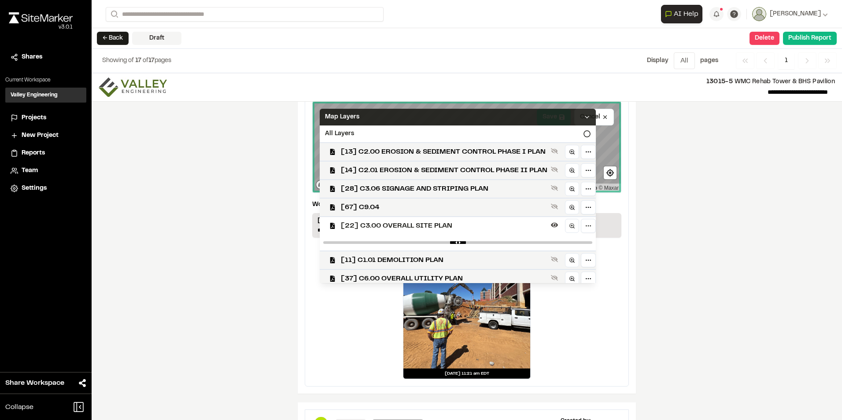
click at [591, 116] on icon at bounding box center [587, 117] width 7 height 7
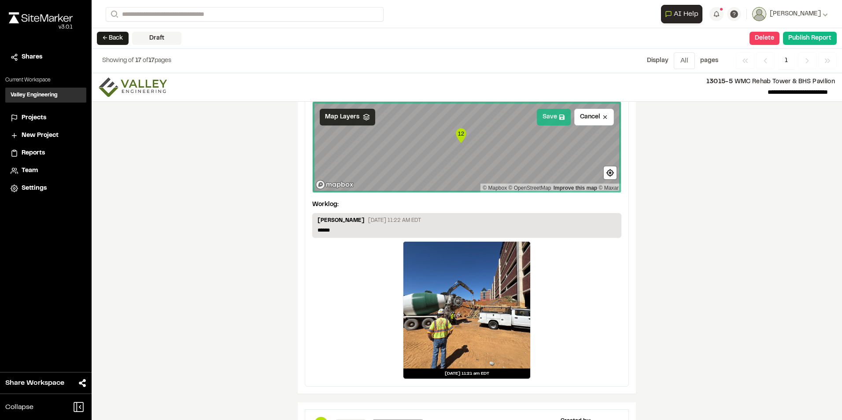
click at [547, 120] on button "Save" at bounding box center [554, 117] width 34 height 17
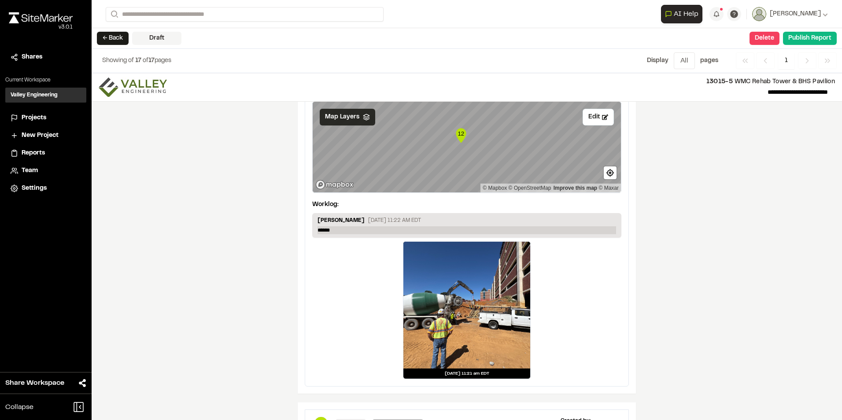
click at [354, 232] on p "******" at bounding box center [467, 230] width 299 height 8
click at [614, 288] on div "[DATE] 11:21 am EDT" at bounding box center [466, 310] width 309 height 138
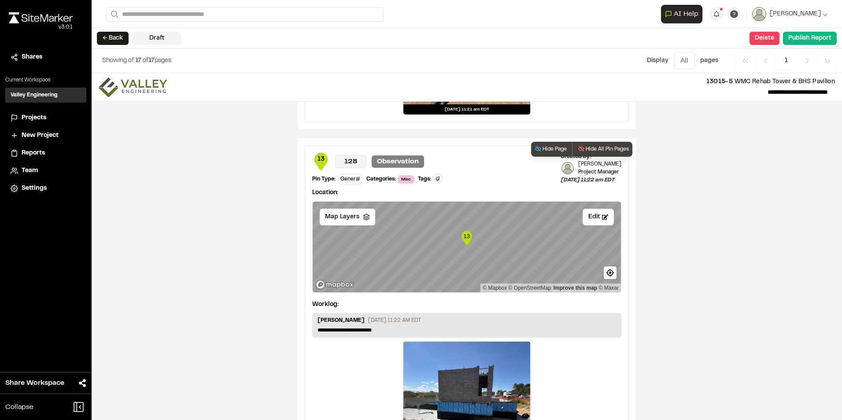
scroll to position [5681, 0]
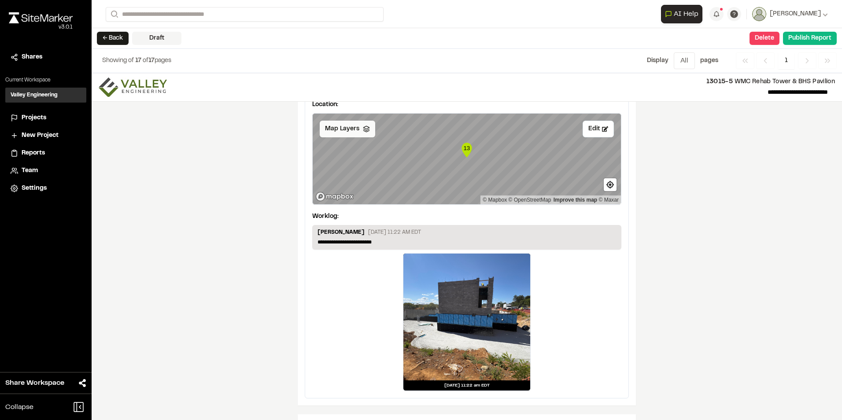
click at [363, 126] on icon at bounding box center [366, 129] width 7 height 7
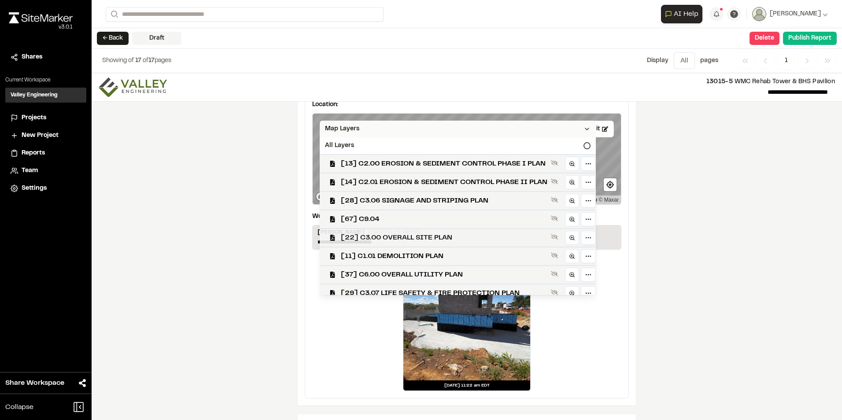
click at [404, 240] on span "[22] C3.00 OVERALL SITE PLAN" at bounding box center [444, 238] width 207 height 11
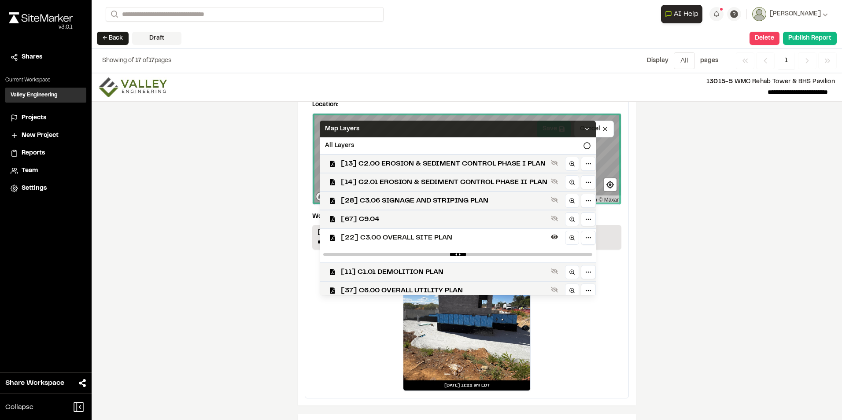
click at [588, 127] on icon at bounding box center [587, 129] width 7 height 7
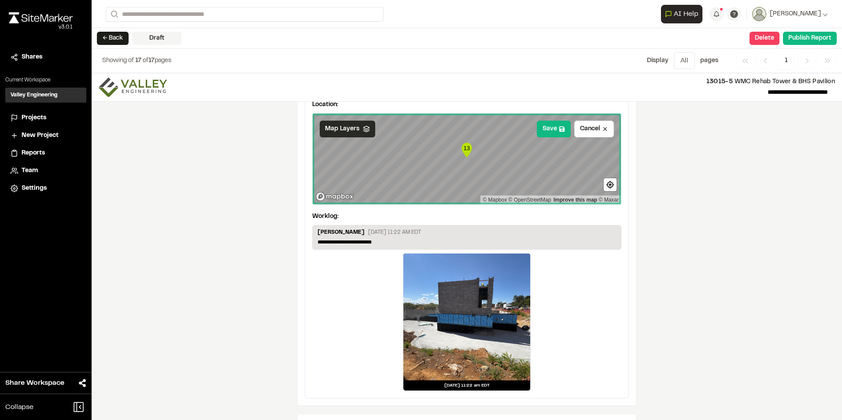
click at [639, 230] on div "**********" at bounding box center [467, 246] width 750 height 347
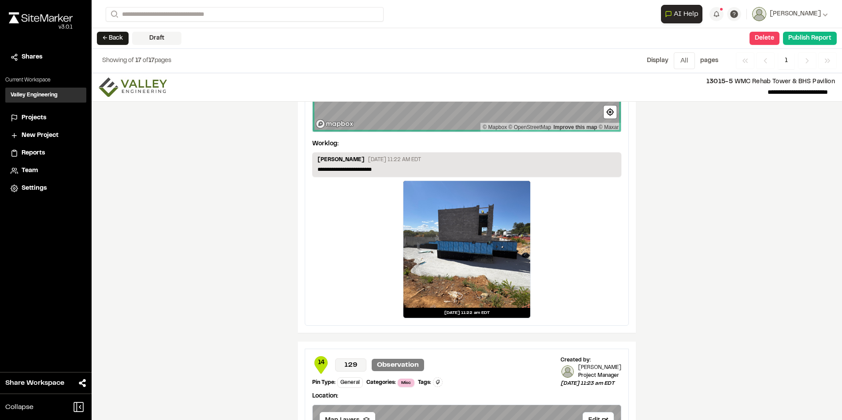
scroll to position [5769, 0]
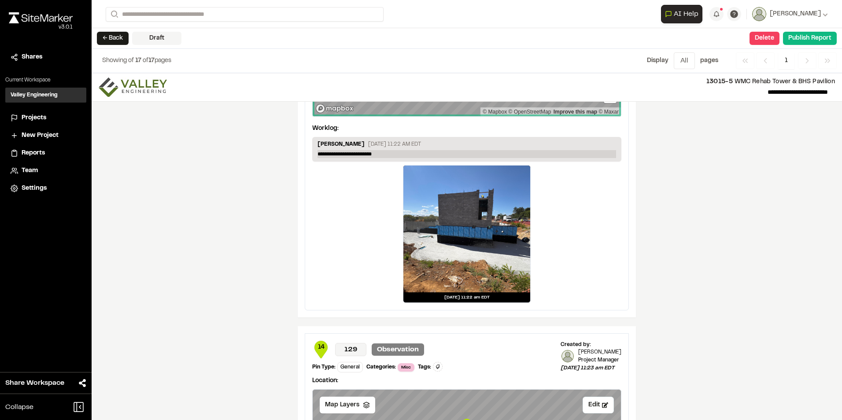
click at [377, 155] on p "**********" at bounding box center [467, 154] width 299 height 8
click at [620, 214] on div "**********" at bounding box center [466, 140] width 323 height 340
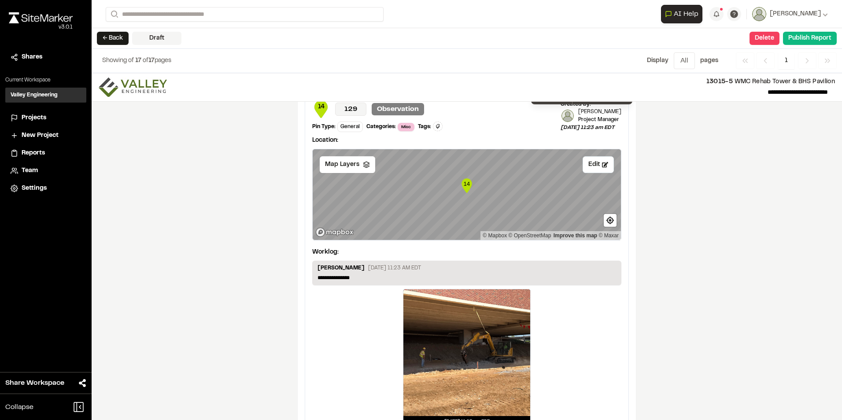
scroll to position [6033, 0]
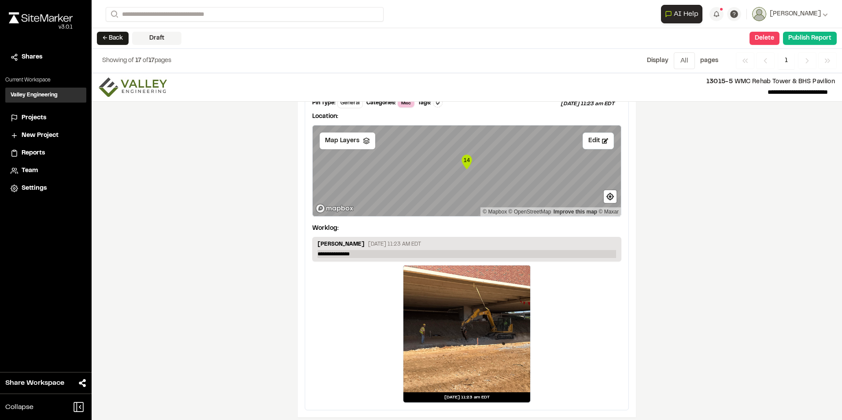
click at [359, 252] on p "**********" at bounding box center [467, 254] width 299 height 8
click at [587, 305] on div "[DATE] 11:23 am EDT" at bounding box center [466, 334] width 309 height 138
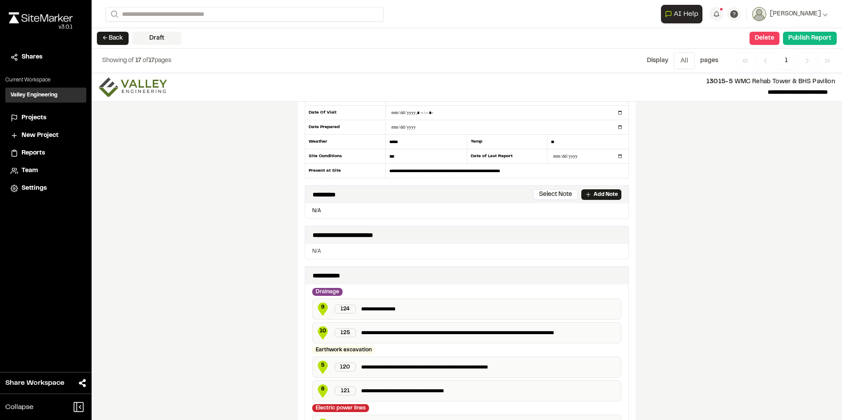
scroll to position [0, 0]
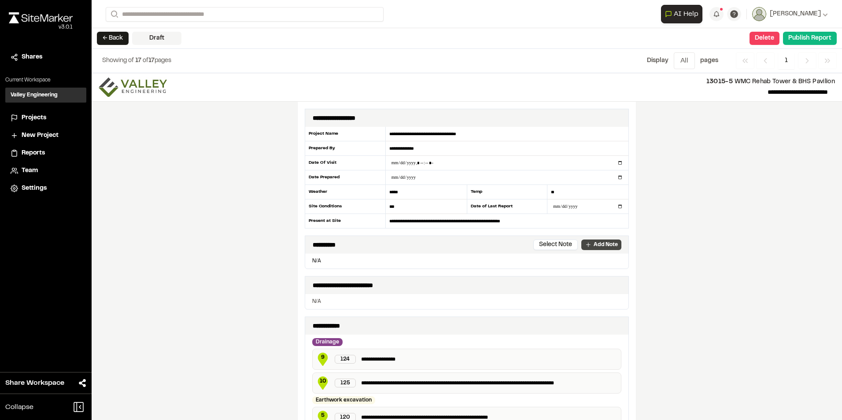
click at [594, 244] on p "Add Note" at bounding box center [606, 245] width 24 height 8
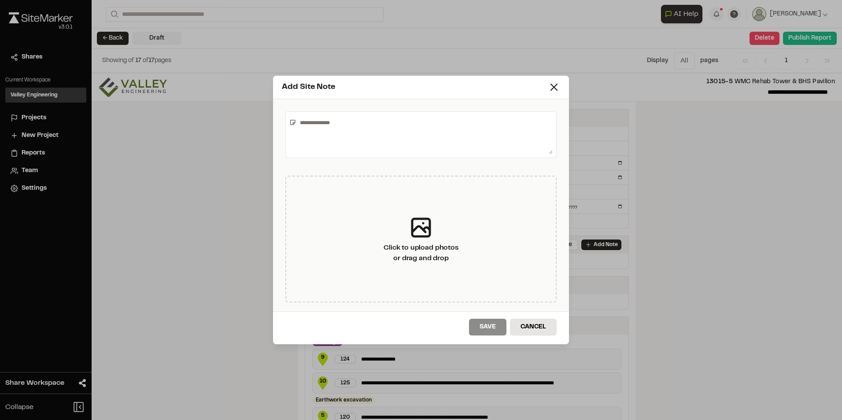
click at [321, 122] on textarea at bounding box center [424, 134] width 256 height 39
click at [558, 88] on icon at bounding box center [554, 87] width 12 height 12
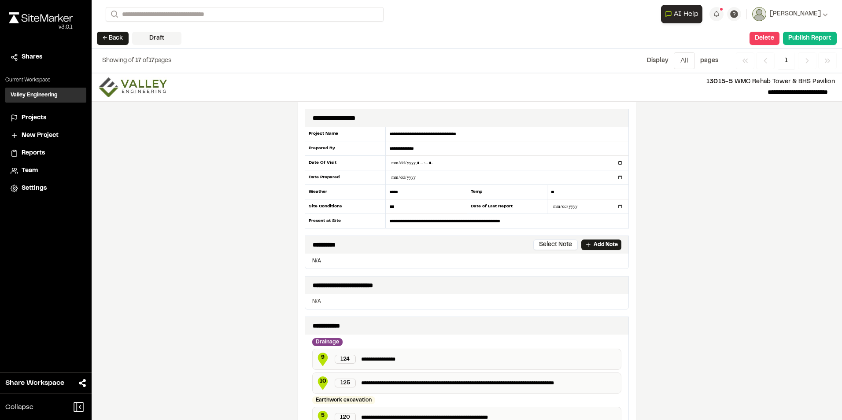
click at [327, 261] on p "N/A" at bounding box center [467, 261] width 316 height 8
click at [316, 261] on p "N/A" at bounding box center [467, 261] width 316 height 8
click at [311, 261] on p "N/A" at bounding box center [467, 261] width 316 height 8
click at [328, 262] on p "N/A" at bounding box center [467, 261] width 316 height 8
click at [598, 244] on p "Add Note" at bounding box center [606, 245] width 24 height 8
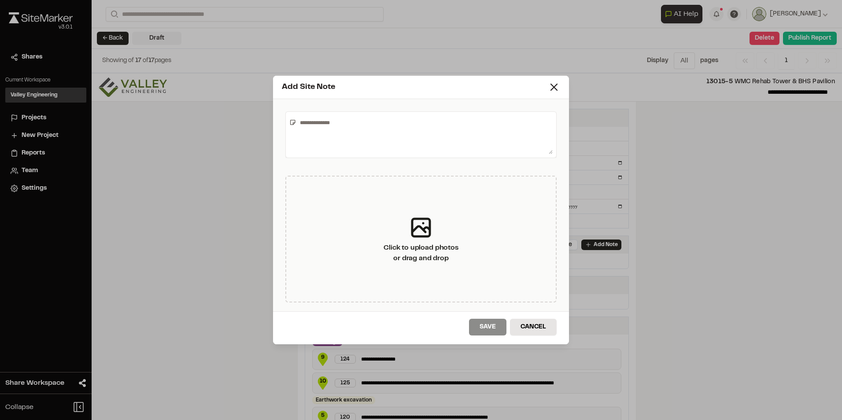
click at [327, 124] on textarea at bounding box center [424, 134] width 256 height 39
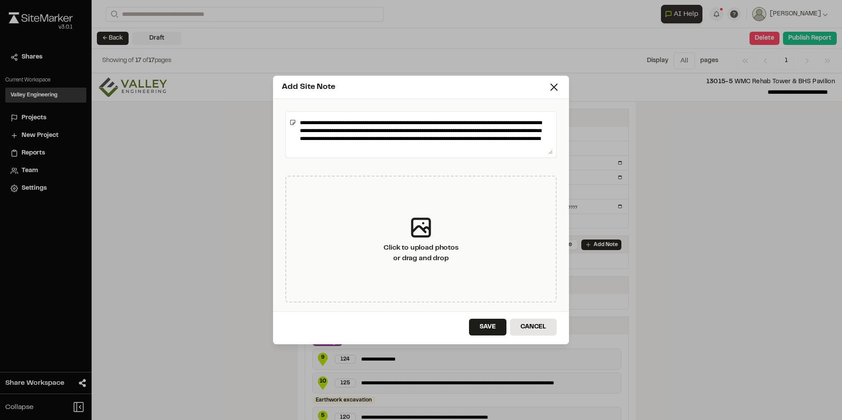
click at [306, 127] on textarea "**********" at bounding box center [424, 134] width 256 height 39
click at [414, 147] on textarea "**********" at bounding box center [424, 134] width 256 height 39
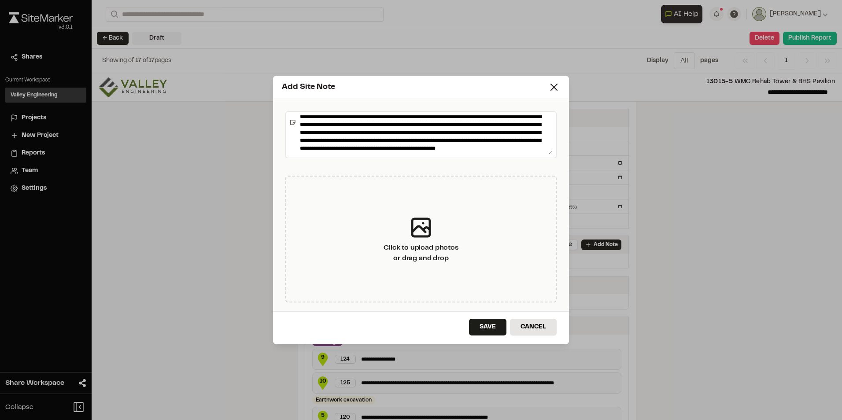
scroll to position [8, 0]
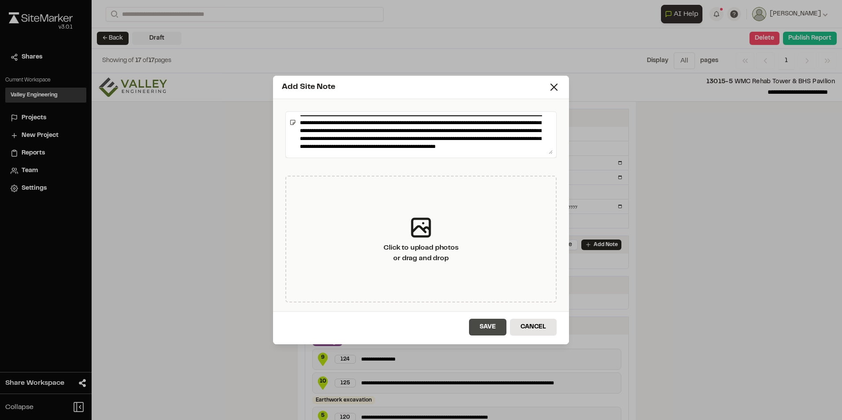
type textarea "**********"
click at [494, 329] on button "Save" at bounding box center [487, 327] width 37 height 17
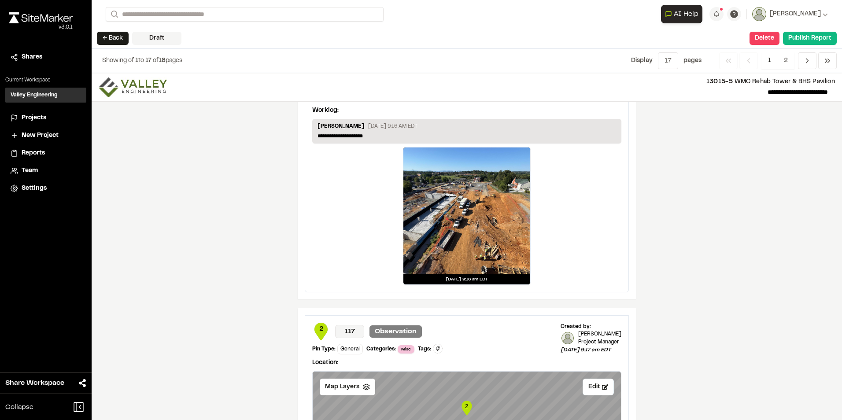
scroll to position [1409, 0]
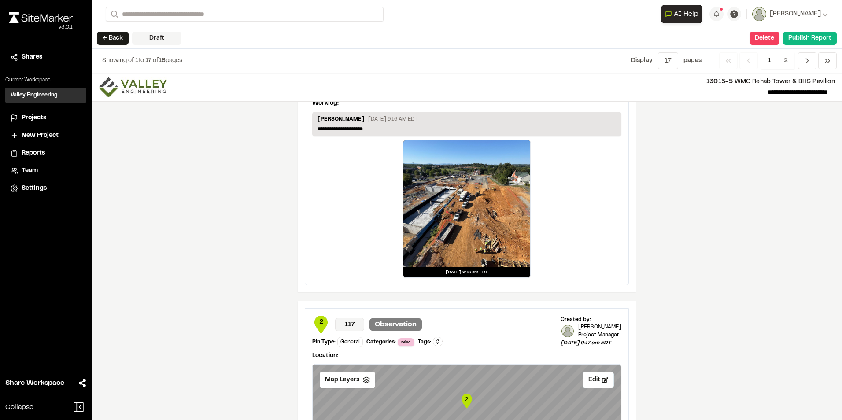
click at [493, 218] on div at bounding box center [466, 203] width 127 height 127
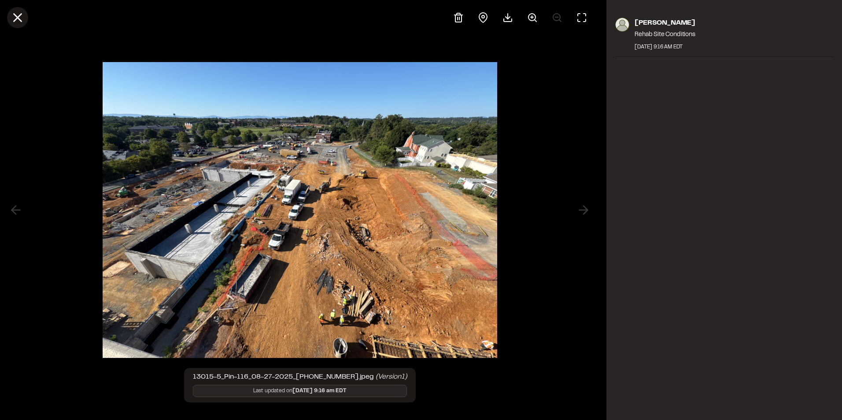
click at [19, 14] on icon at bounding box center [17, 17] width 15 height 15
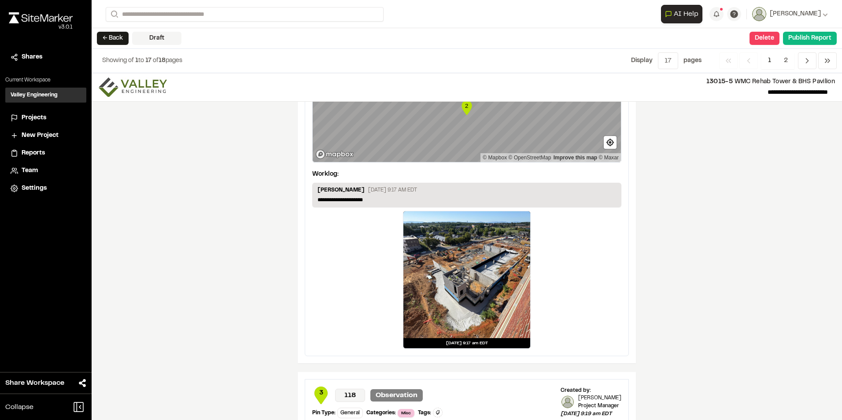
scroll to position [1718, 0]
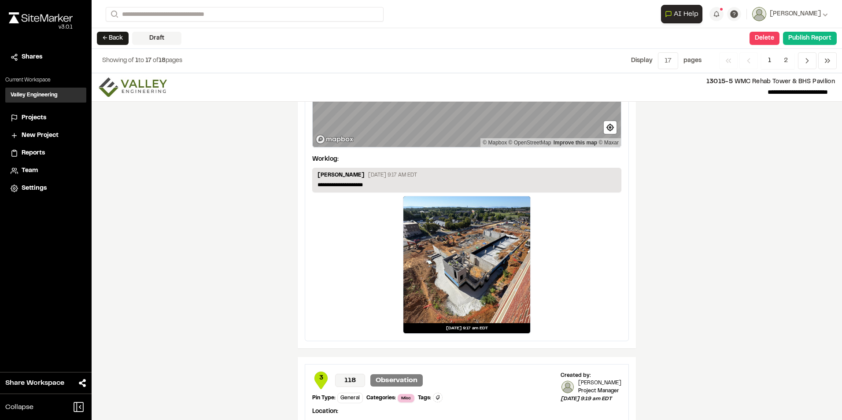
click at [432, 250] on div at bounding box center [466, 259] width 127 height 127
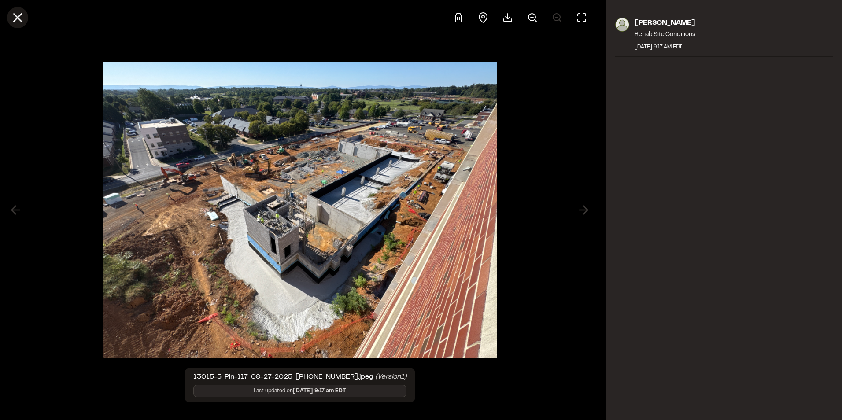
click at [15, 16] on line at bounding box center [17, 17] width 7 height 7
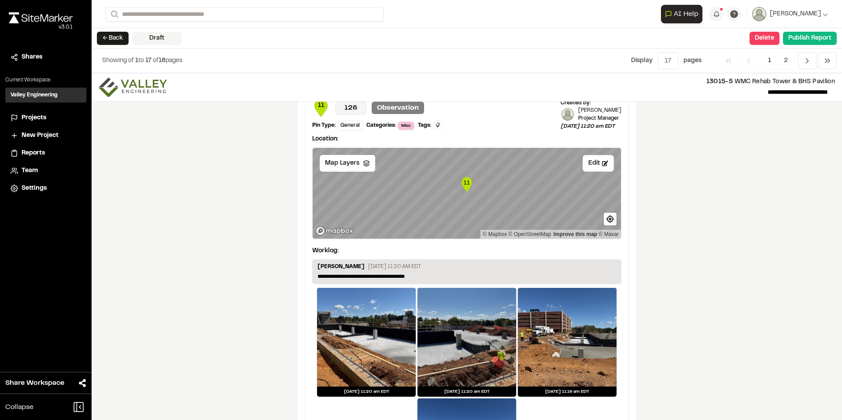
scroll to position [4888, 0]
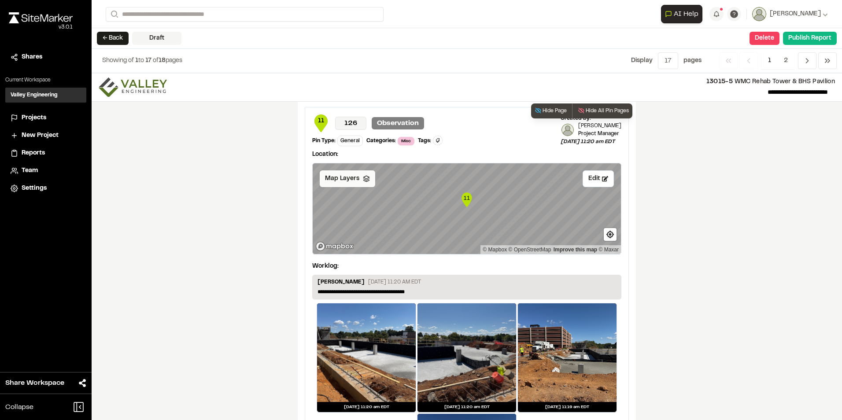
click at [333, 177] on span "Map Layers" at bounding box center [342, 179] width 34 height 10
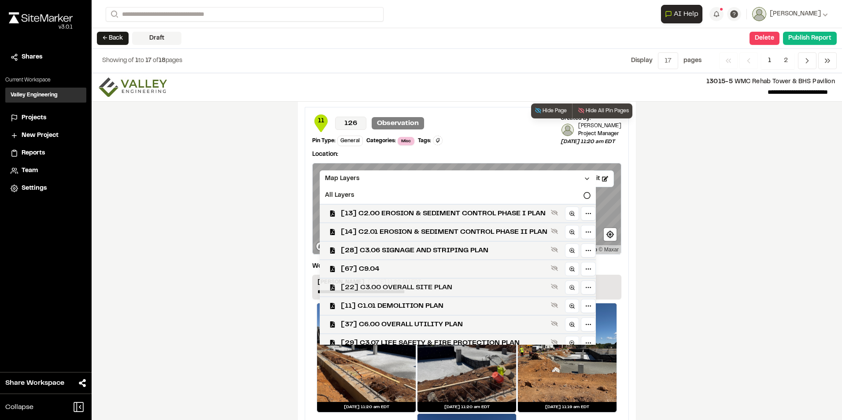
click at [469, 288] on span "[22] C3.00 OVERALL SITE PLAN" at bounding box center [444, 287] width 207 height 11
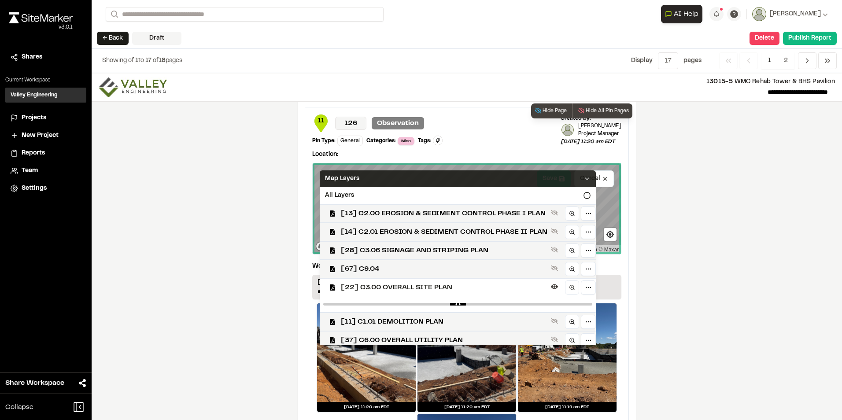
click at [591, 178] on icon at bounding box center [587, 178] width 7 height 7
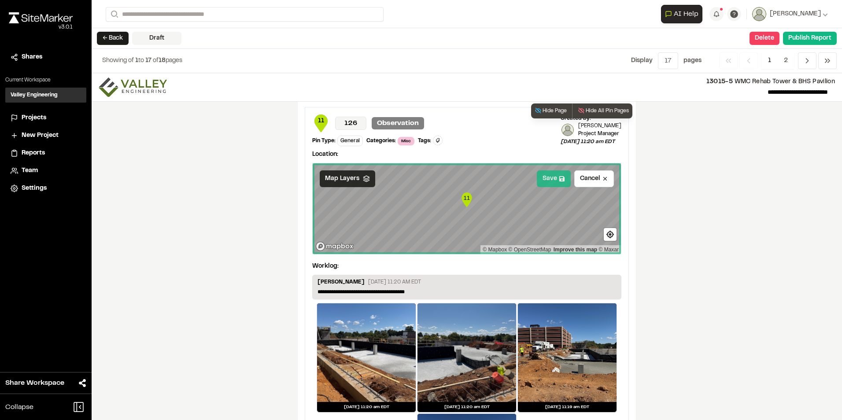
click at [551, 179] on button "Save" at bounding box center [554, 178] width 34 height 17
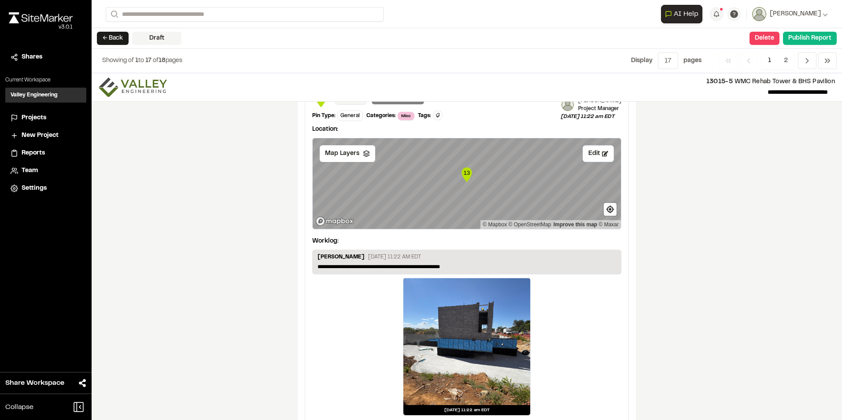
scroll to position [5725, 0]
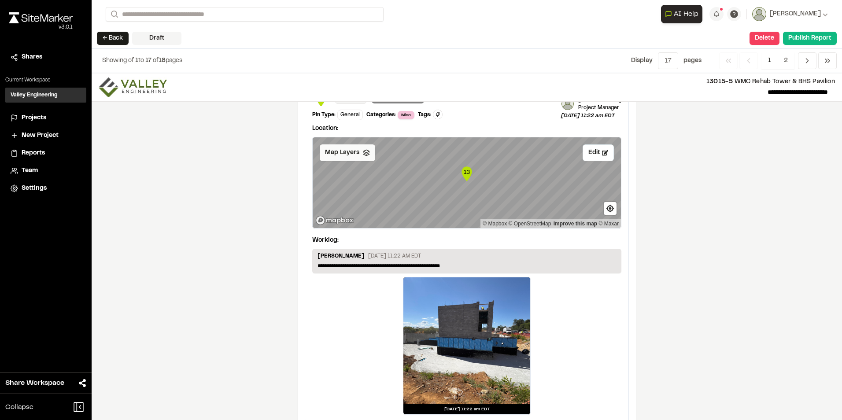
click at [341, 155] on span "Map Layers" at bounding box center [342, 153] width 34 height 10
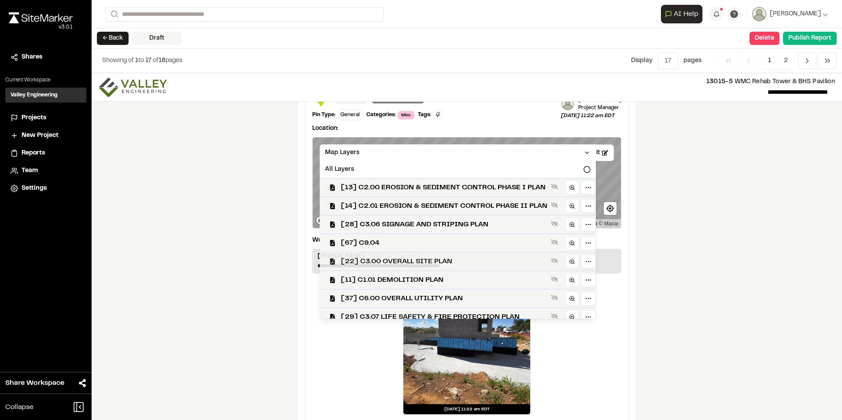
click at [427, 259] on span "[22] C3.00 OVERALL SITE PLAN" at bounding box center [444, 261] width 207 height 11
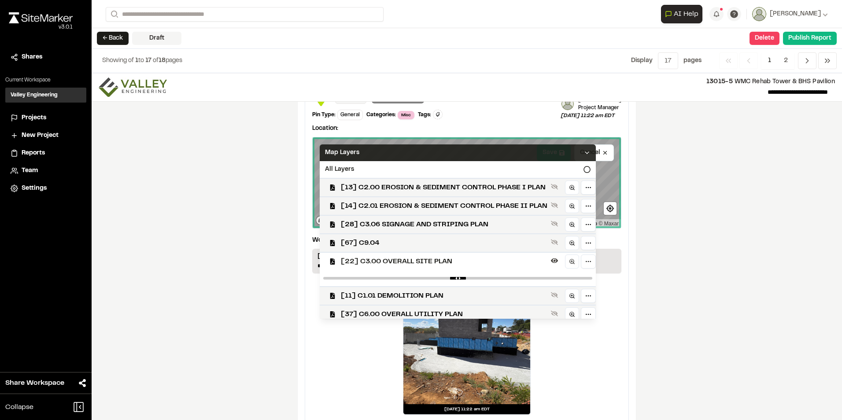
click at [591, 150] on icon at bounding box center [587, 152] width 7 height 7
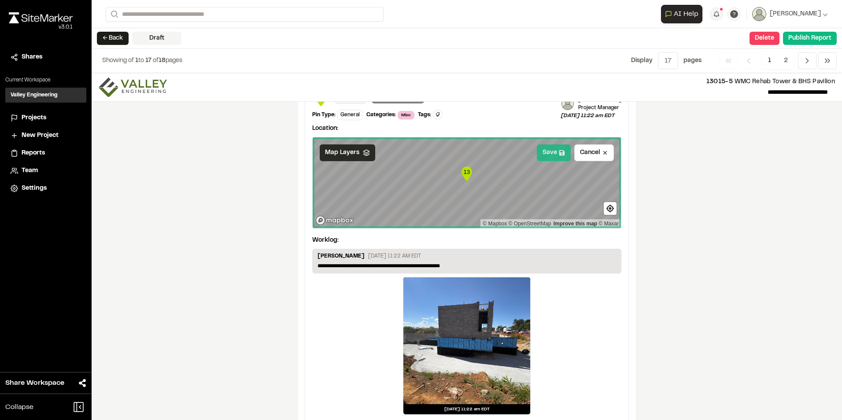
click at [543, 152] on button "Save" at bounding box center [554, 152] width 34 height 17
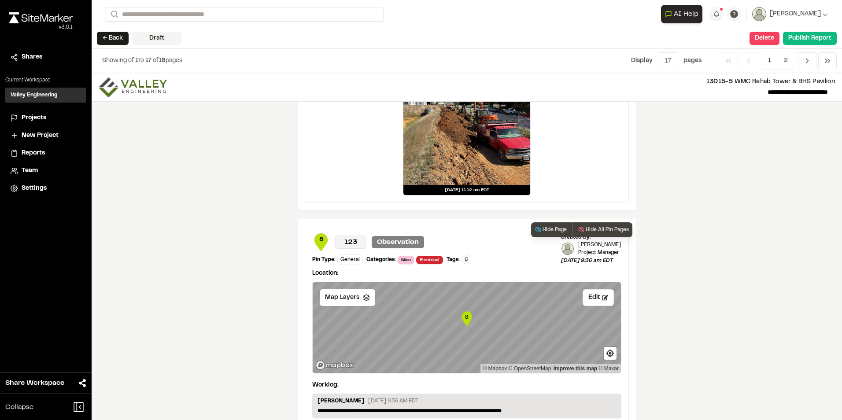
scroll to position [3673, 0]
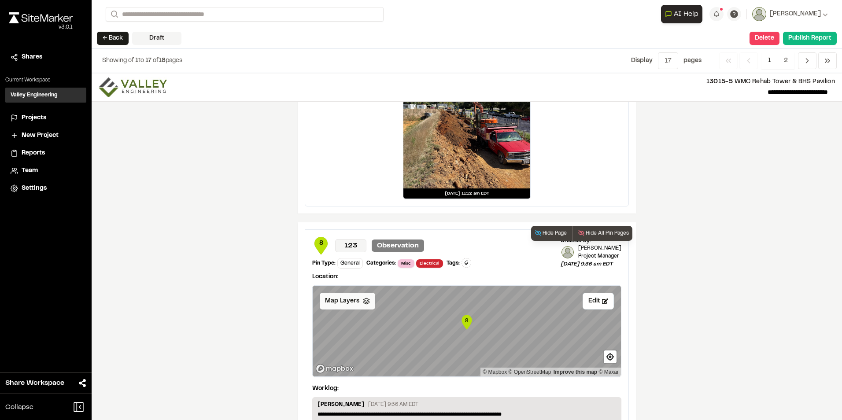
click at [344, 301] on span "Map Layers" at bounding box center [342, 301] width 34 height 10
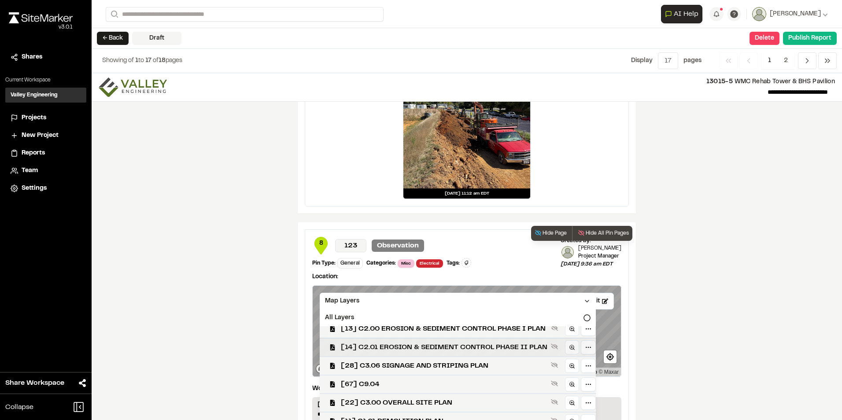
scroll to position [0, 0]
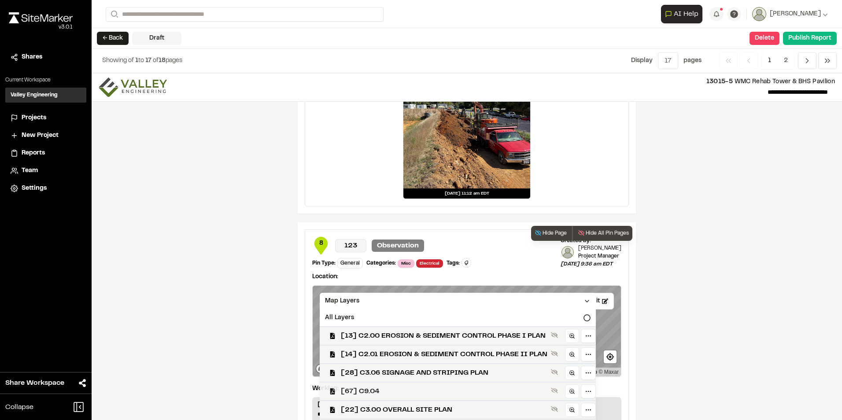
click at [401, 388] on span "[67] C9.04" at bounding box center [444, 391] width 207 height 11
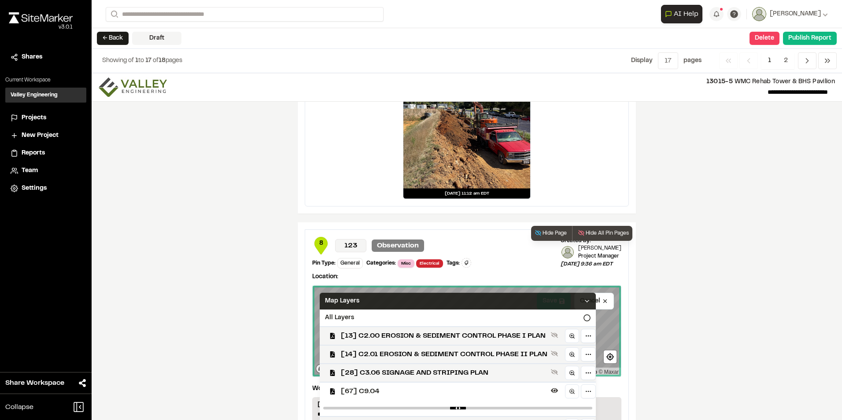
click at [589, 300] on icon at bounding box center [587, 301] width 7 height 7
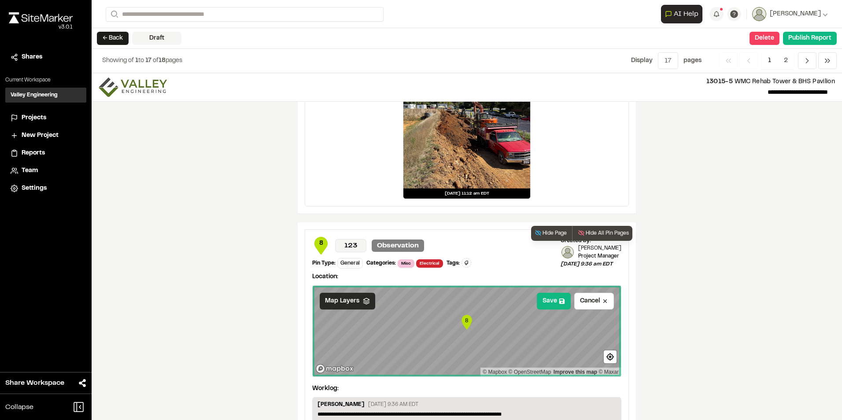
click at [363, 301] on polyline at bounding box center [366, 301] width 6 height 1
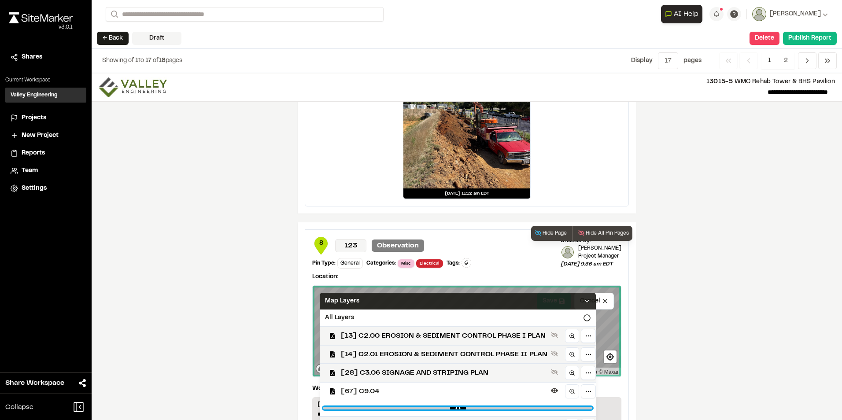
click at [506, 409] on C9 "range" at bounding box center [457, 408] width 269 height 3
drag, startPoint x: 506, startPoint y: 409, endPoint x: 500, endPoint y: 409, distance: 6.2
type C9 "****"
click at [500, 409] on C9 "range" at bounding box center [457, 408] width 269 height 3
click at [591, 302] on icon at bounding box center [587, 301] width 7 height 7
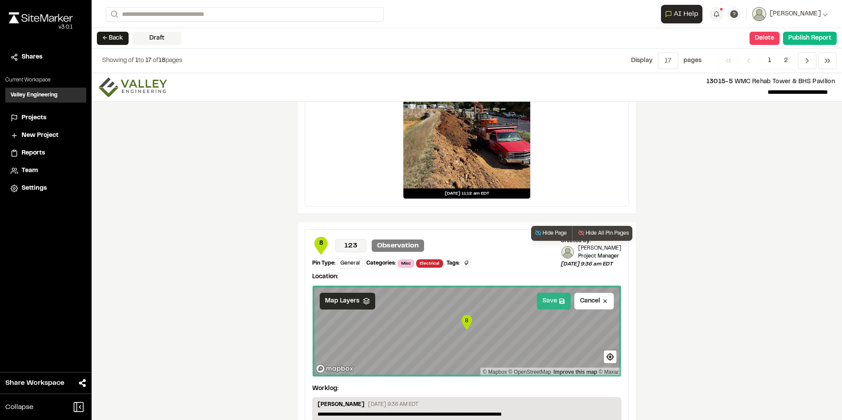
click at [550, 301] on button "Save" at bounding box center [554, 301] width 34 height 17
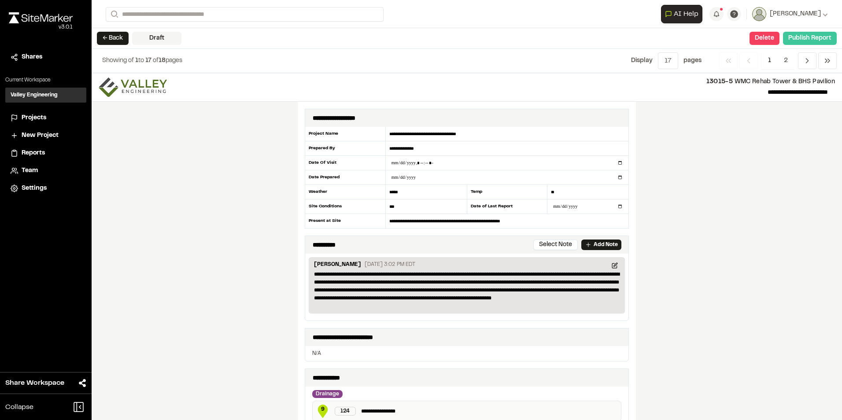
click at [793, 37] on button "Publish Report" at bounding box center [810, 38] width 54 height 13
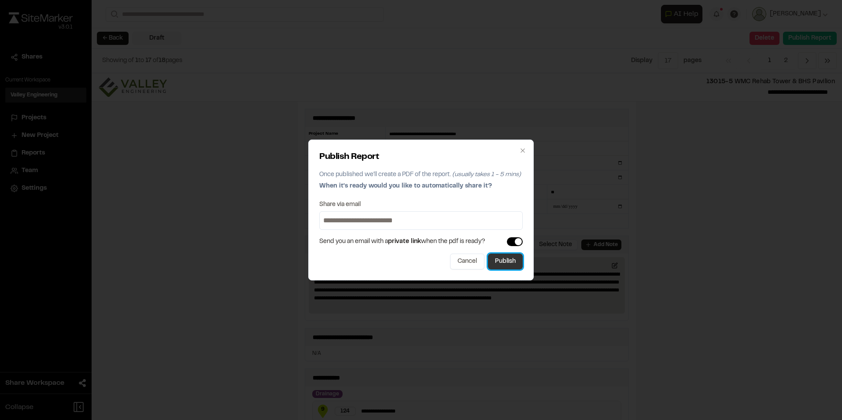
click at [504, 259] on button "Publish" at bounding box center [505, 262] width 35 height 16
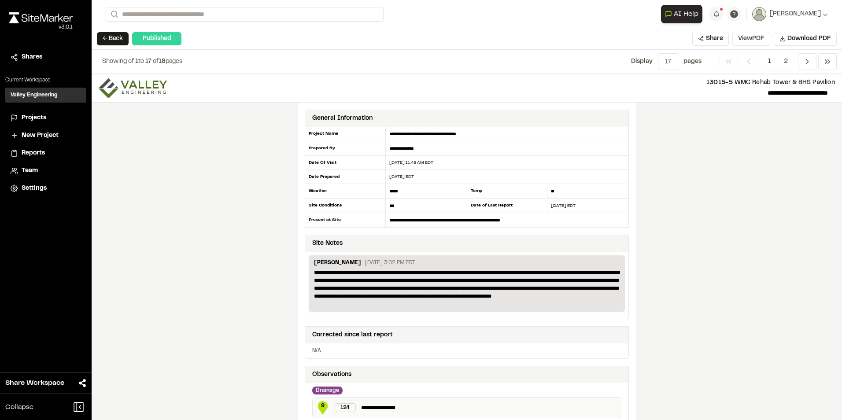
click at [746, 37] on button "View PDF" at bounding box center [751, 39] width 38 height 14
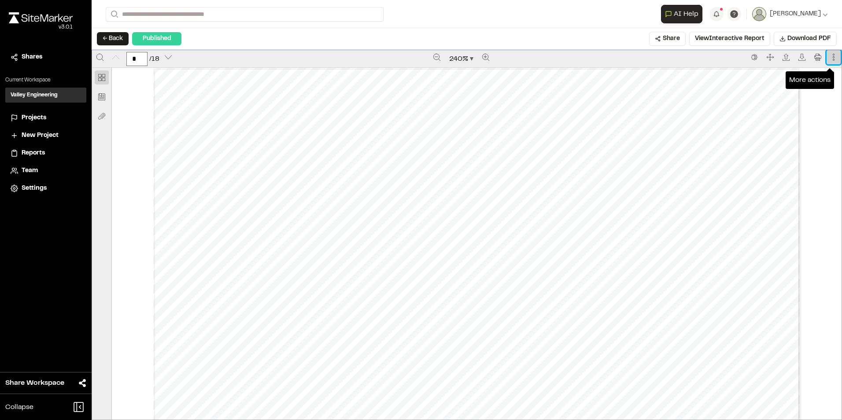
click at [830, 57] on icon "More actions" at bounding box center [833, 57] width 7 height 7
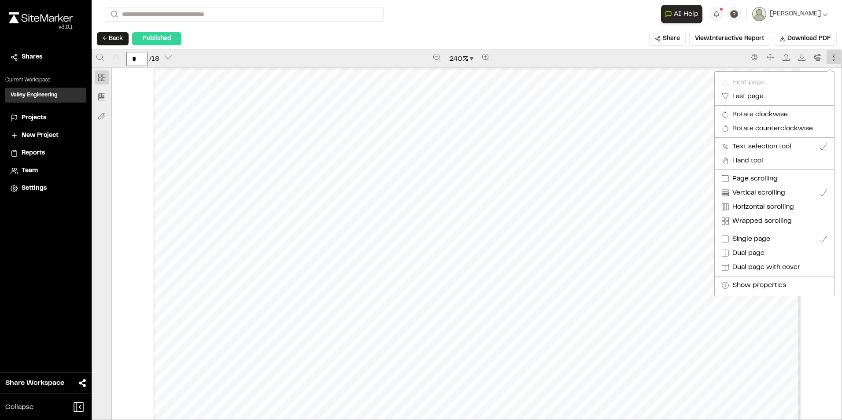
click at [828, 57] on div at bounding box center [421, 210] width 842 height 420
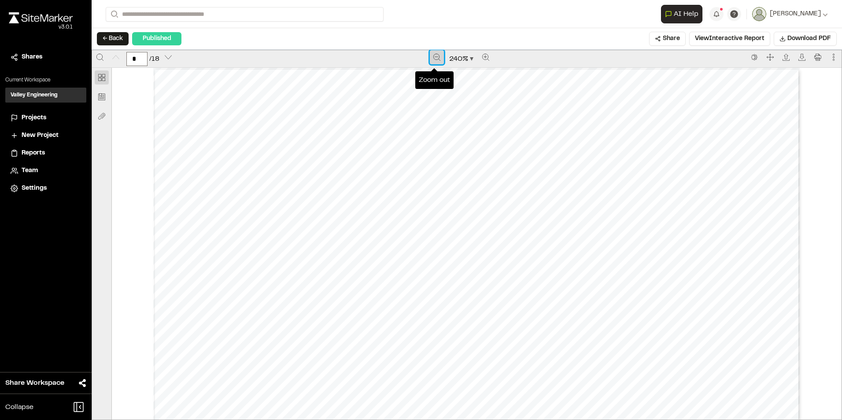
click at [435, 56] on icon "Zoom out" at bounding box center [436, 57] width 7 height 7
click at [436, 56] on icon "Zoom out" at bounding box center [437, 57] width 7 height 7
type input "**"
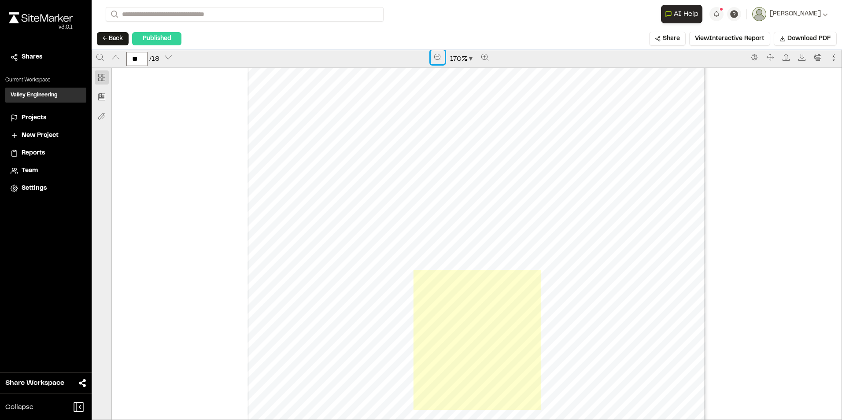
scroll to position [8544, 0]
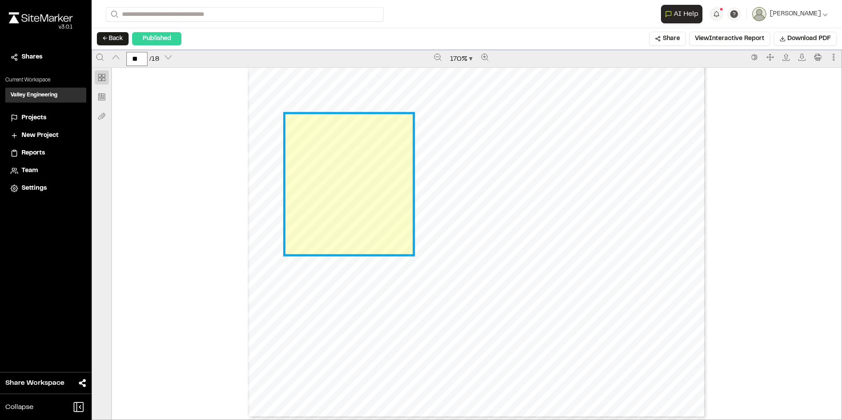
click at [339, 174] on link "Page 15" at bounding box center [348, 184] width 127 height 140
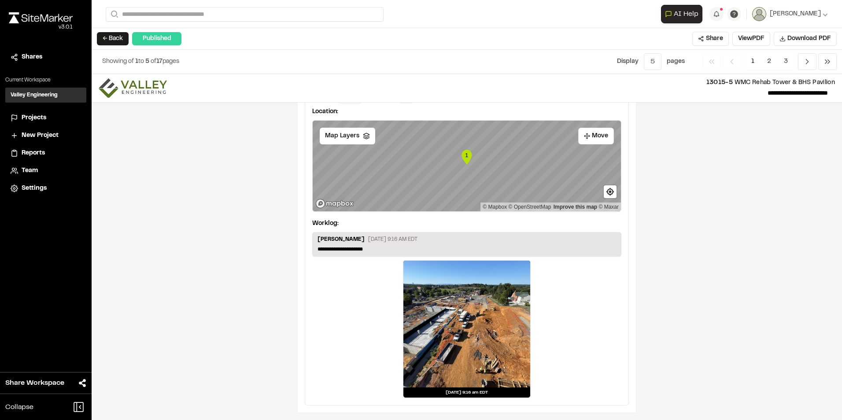
scroll to position [1283, 0]
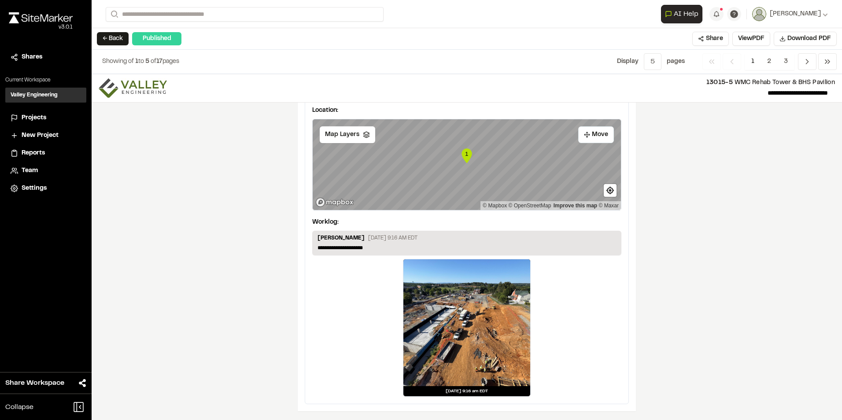
click at [463, 312] on div at bounding box center [466, 322] width 127 height 127
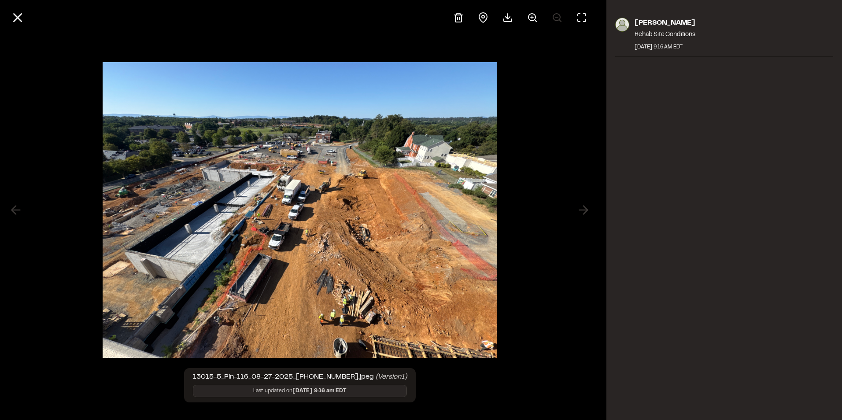
click at [230, 208] on img at bounding box center [300, 210] width 395 height 314
click at [529, 15] on circle at bounding box center [531, 17] width 7 height 7
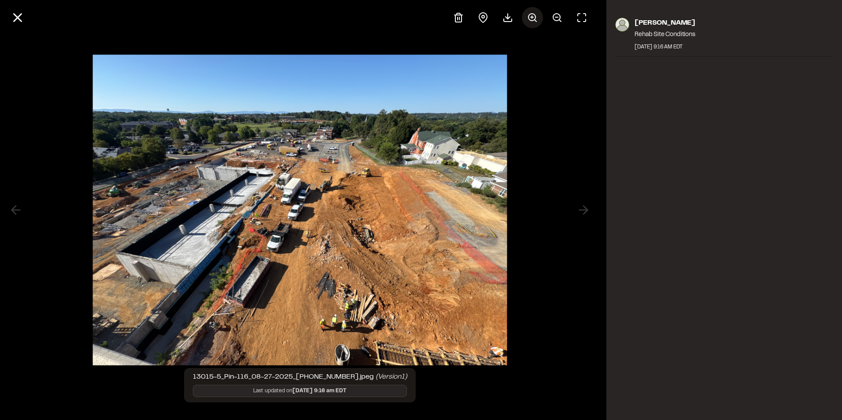
click at [529, 15] on circle at bounding box center [531, 17] width 7 height 7
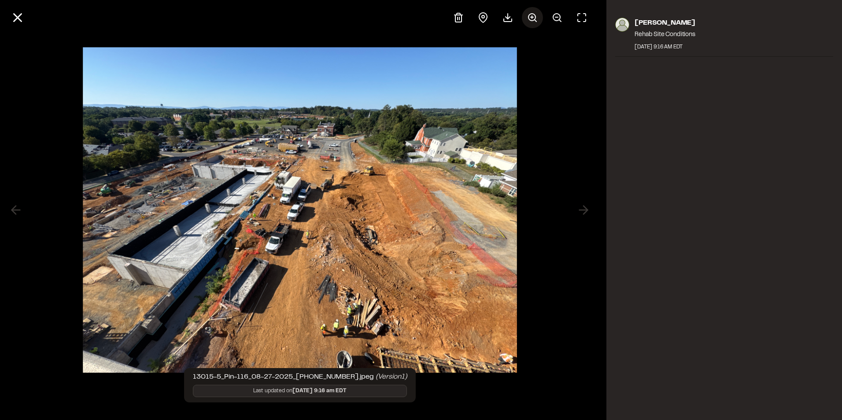
click at [529, 15] on circle at bounding box center [531, 17] width 7 height 7
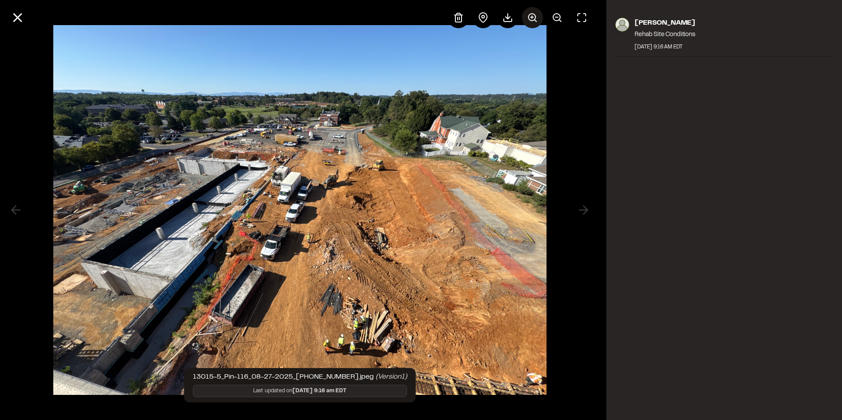
click at [530, 15] on icon at bounding box center [532, 17] width 11 height 11
click at [530, 15] on div at bounding box center [520, 17] width 144 height 21
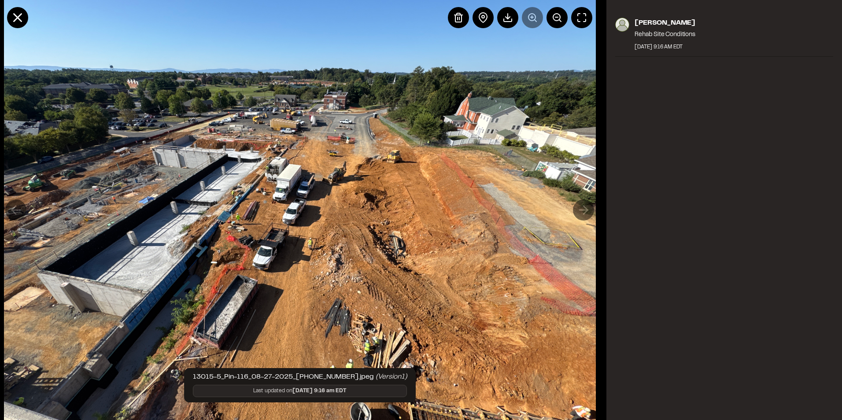
click at [530, 15] on div at bounding box center [520, 17] width 144 height 21
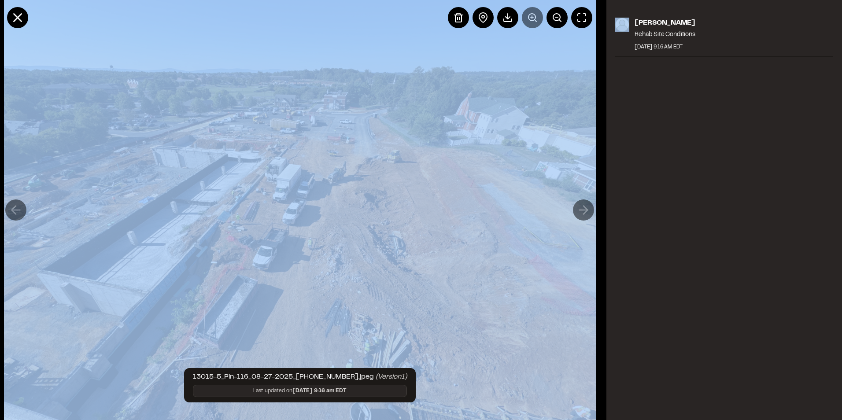
click at [530, 15] on div at bounding box center [520, 17] width 144 height 21
click at [554, 20] on circle at bounding box center [556, 17] width 7 height 7
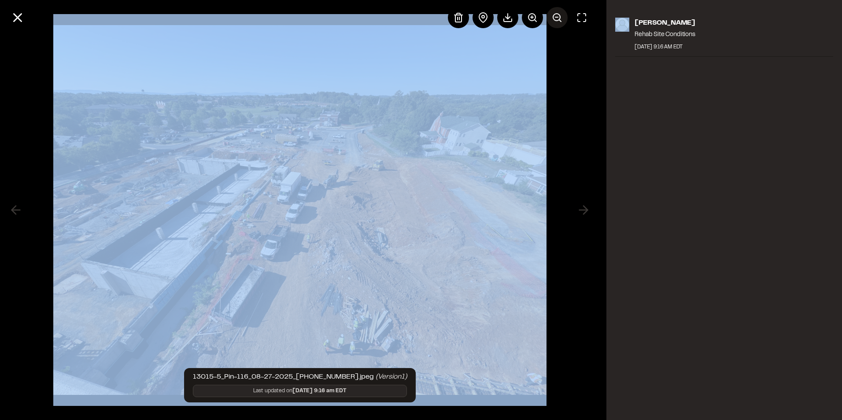
click at [554, 20] on circle at bounding box center [556, 17] width 7 height 7
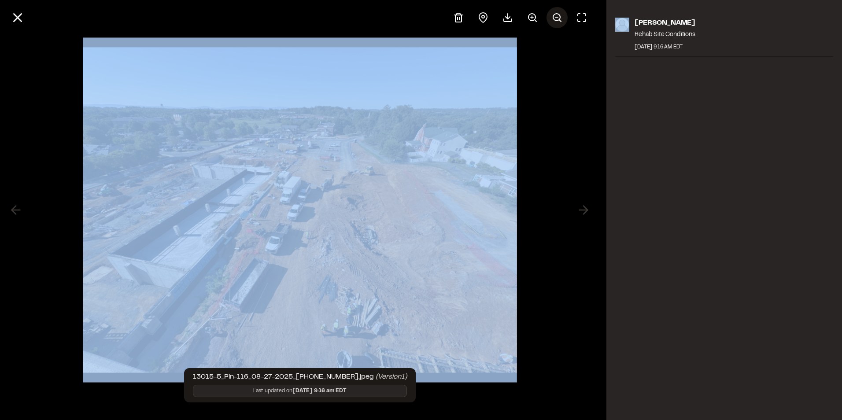
click at [554, 20] on circle at bounding box center [556, 17] width 7 height 7
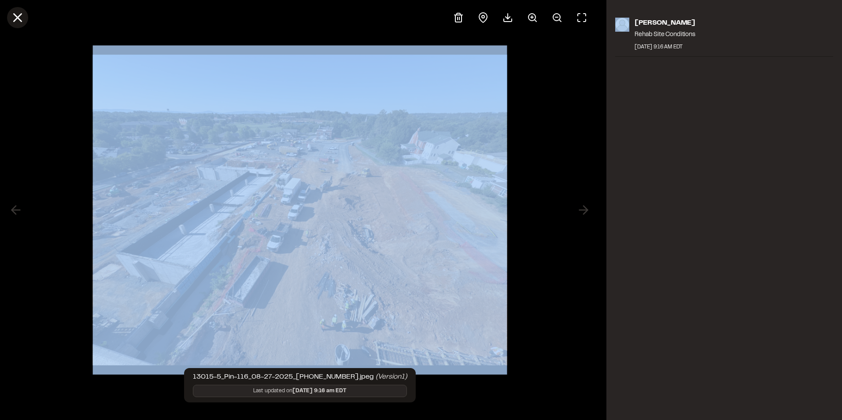
click at [18, 15] on icon at bounding box center [17, 17] width 15 height 15
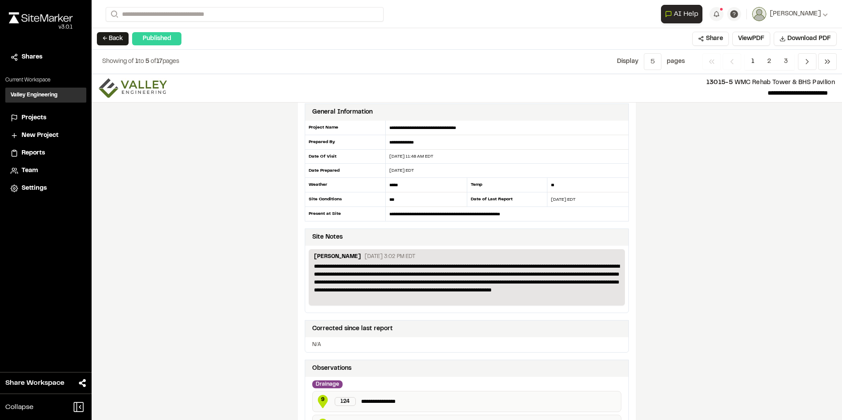
scroll to position [0, 0]
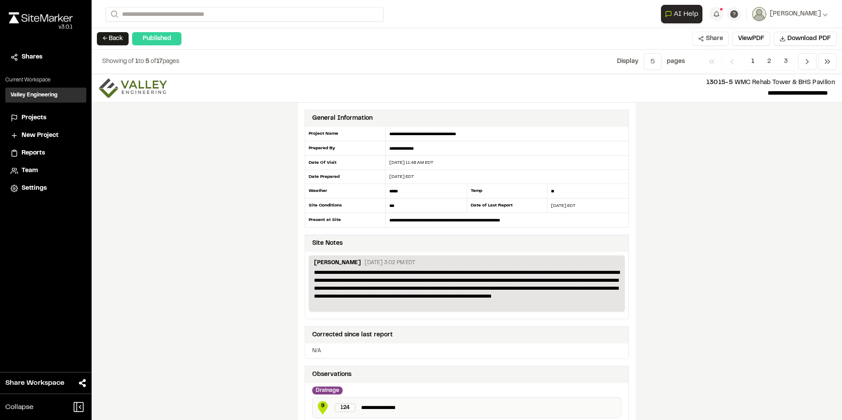
click at [704, 36] on button "Share" at bounding box center [710, 39] width 37 height 14
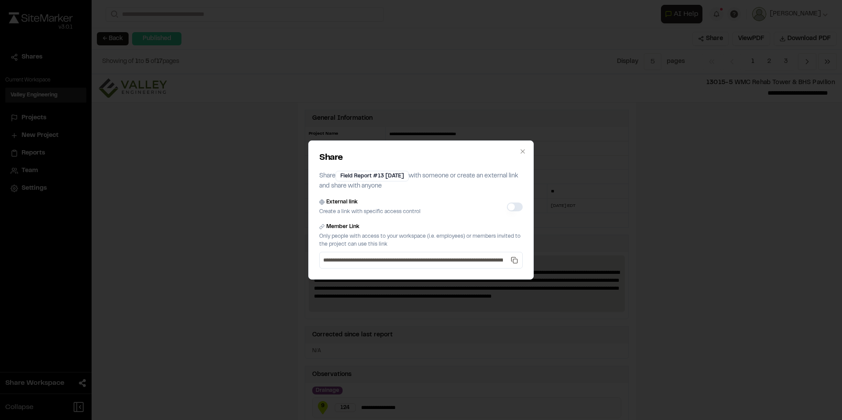
click at [516, 208] on button "External link" at bounding box center [515, 207] width 16 height 9
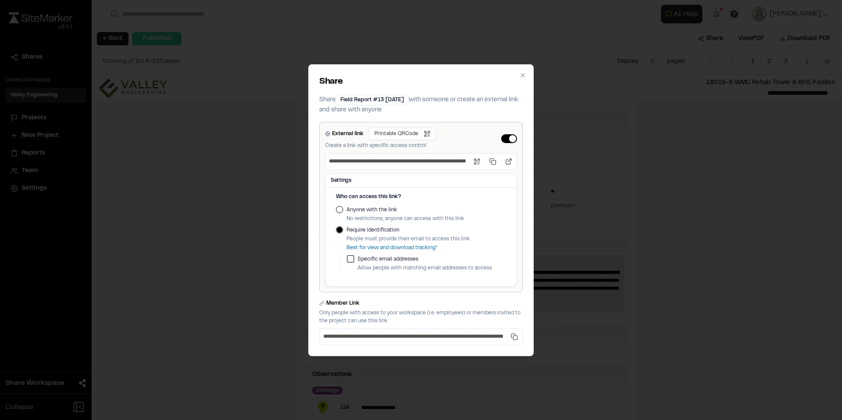
click at [341, 209] on button "Anyone with the link" at bounding box center [339, 209] width 7 height 7
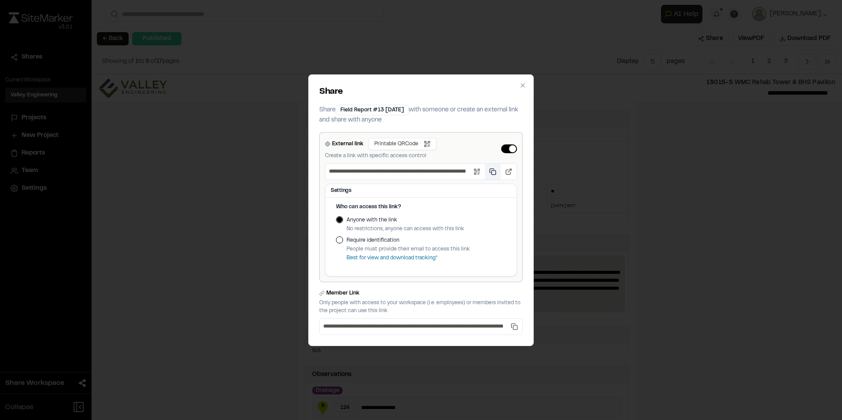
click at [495, 172] on button "Copy public link" at bounding box center [493, 172] width 16 height 16
